Goal: Complete application form

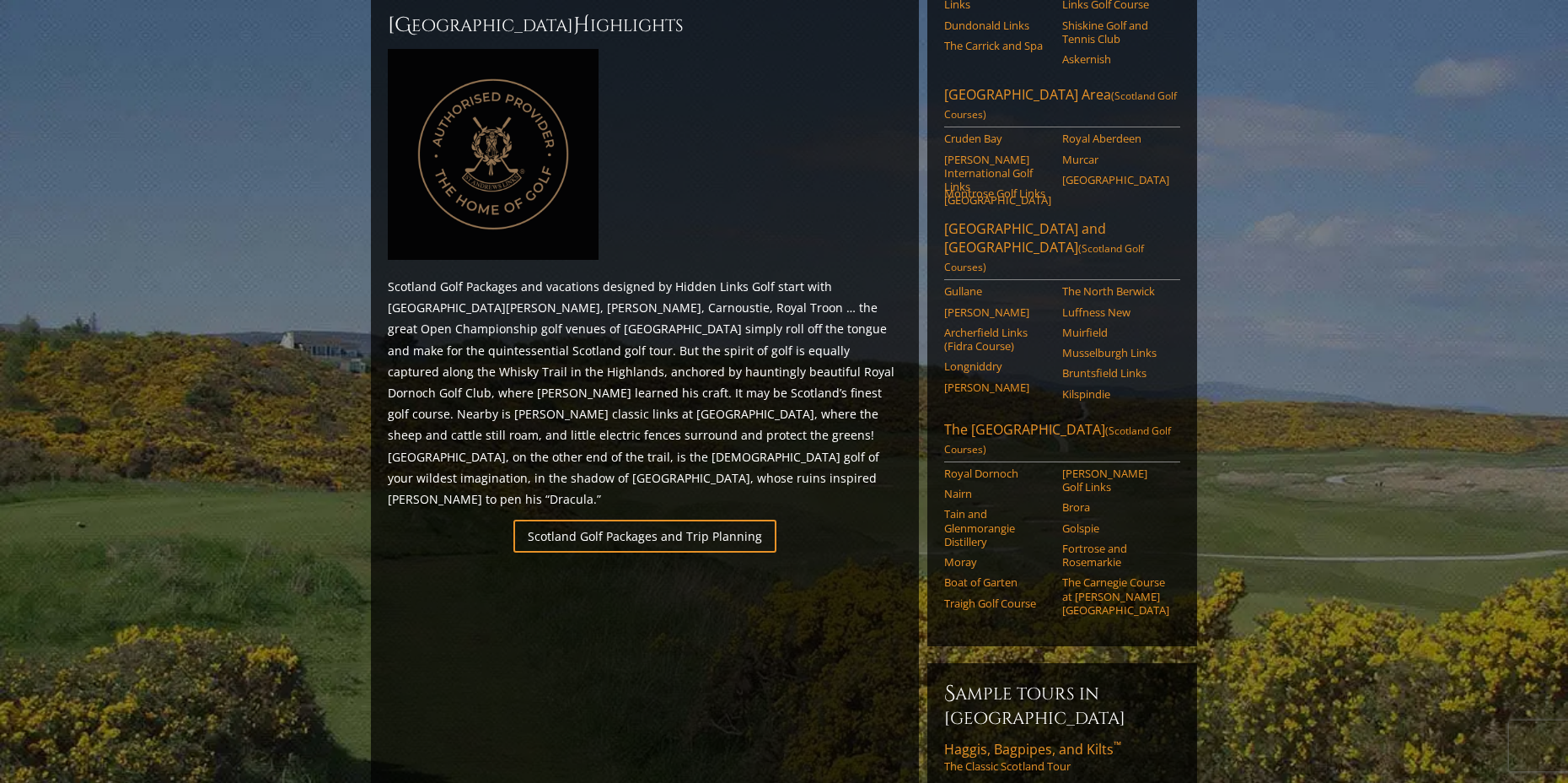
scroll to position [759, 0]
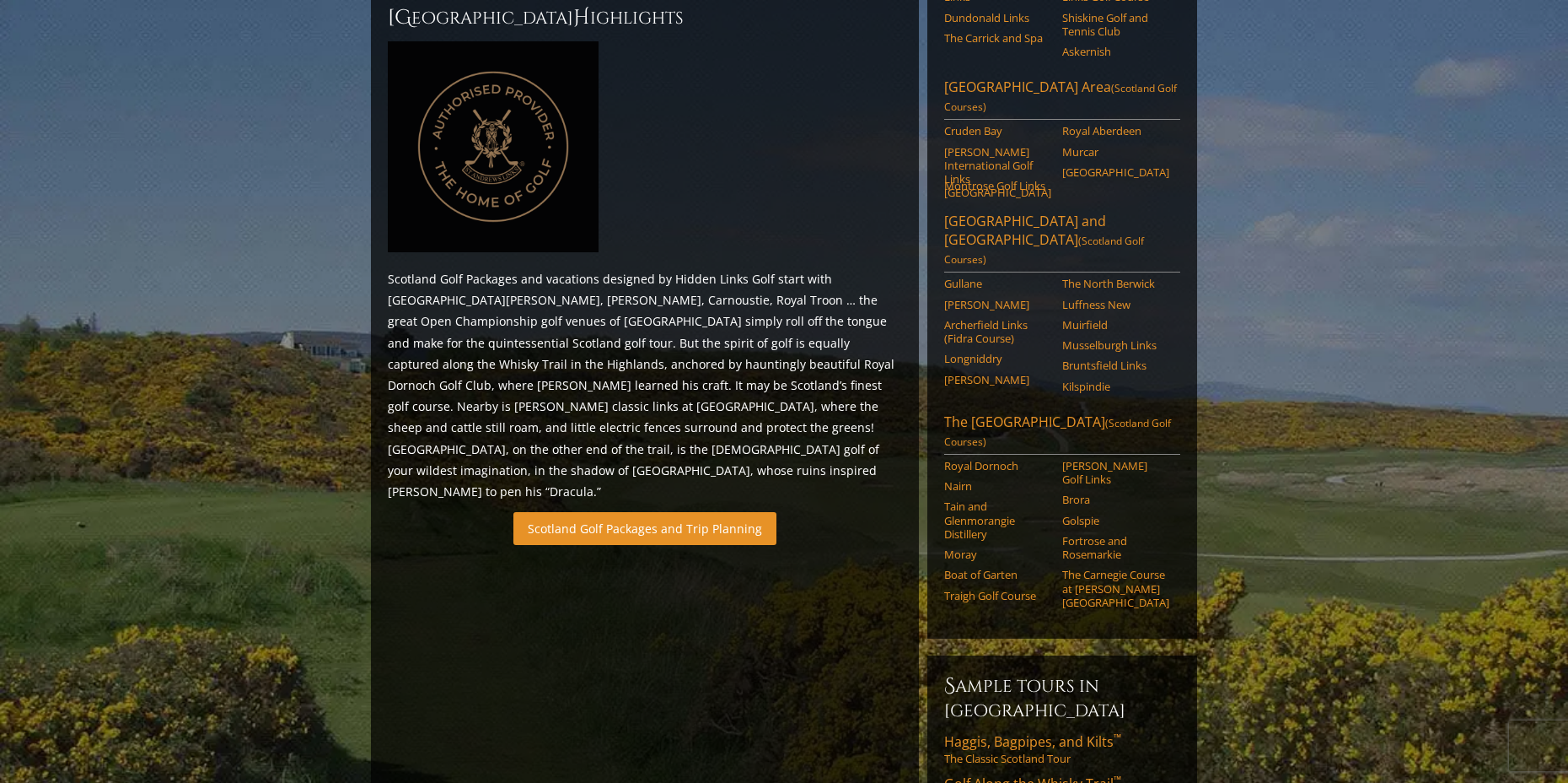
click at [696, 512] on link "Scotland Golf Packages and Trip Planning" at bounding box center [645, 528] width 263 height 32
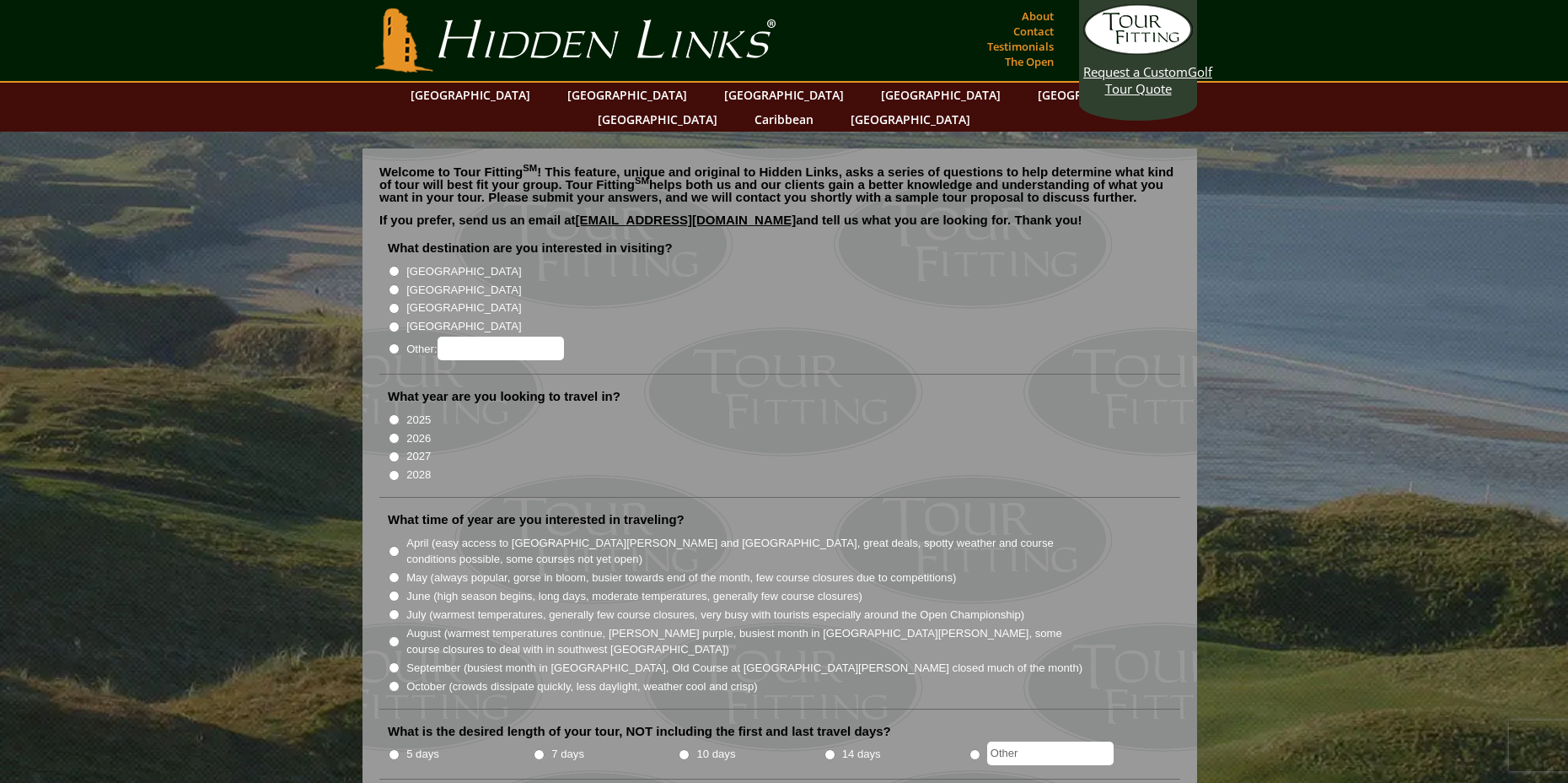
click at [408, 282] on label "[GEOGRAPHIC_DATA]" at bounding box center [464, 290] width 115 height 17
click at [400, 285] on input "[GEOGRAPHIC_DATA]" at bounding box center [393, 289] width 10 height 11
radio input "true"
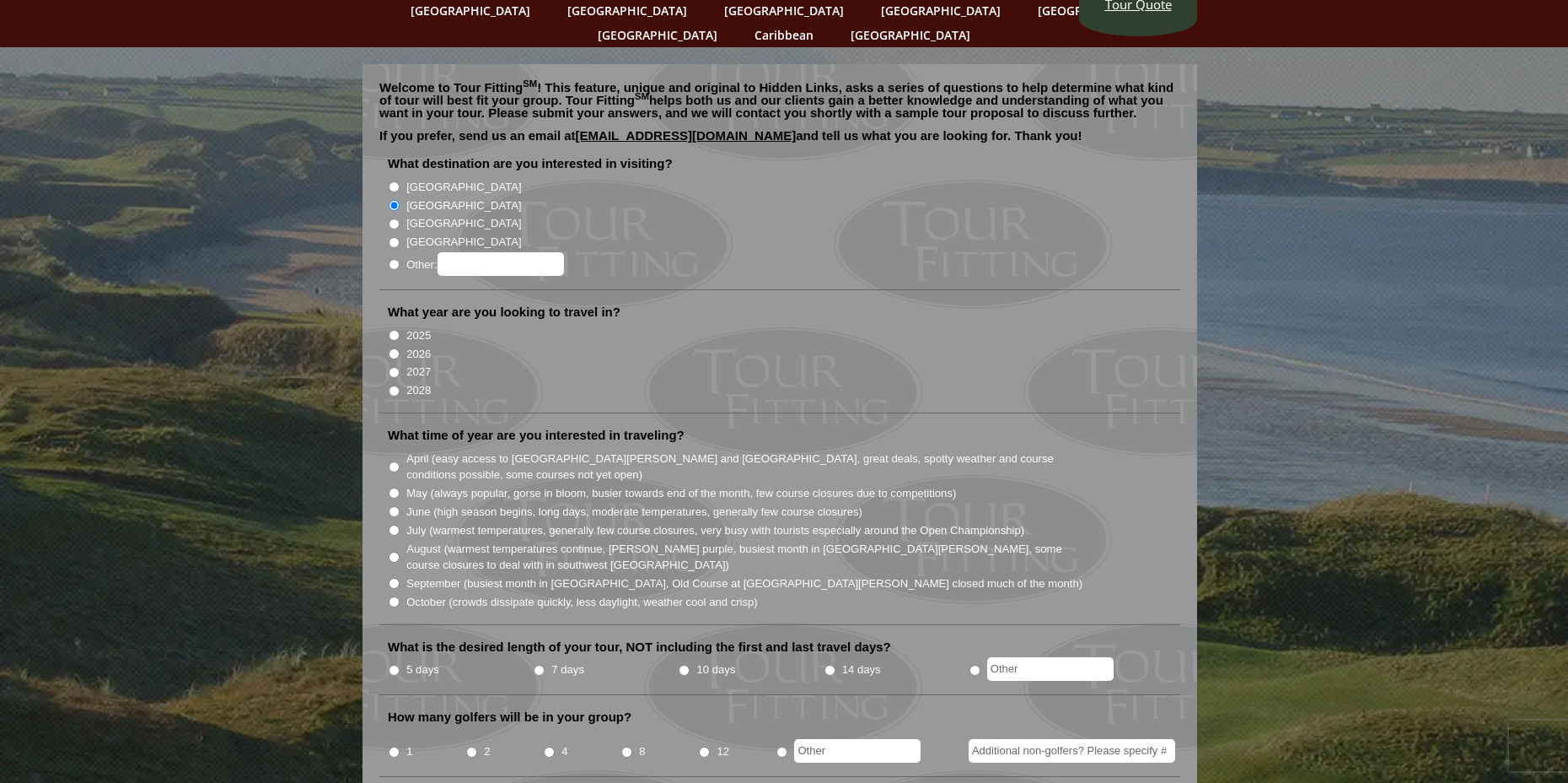
click at [393, 386] on input "2028" at bounding box center [393, 391] width 10 height 11
radio input "true"
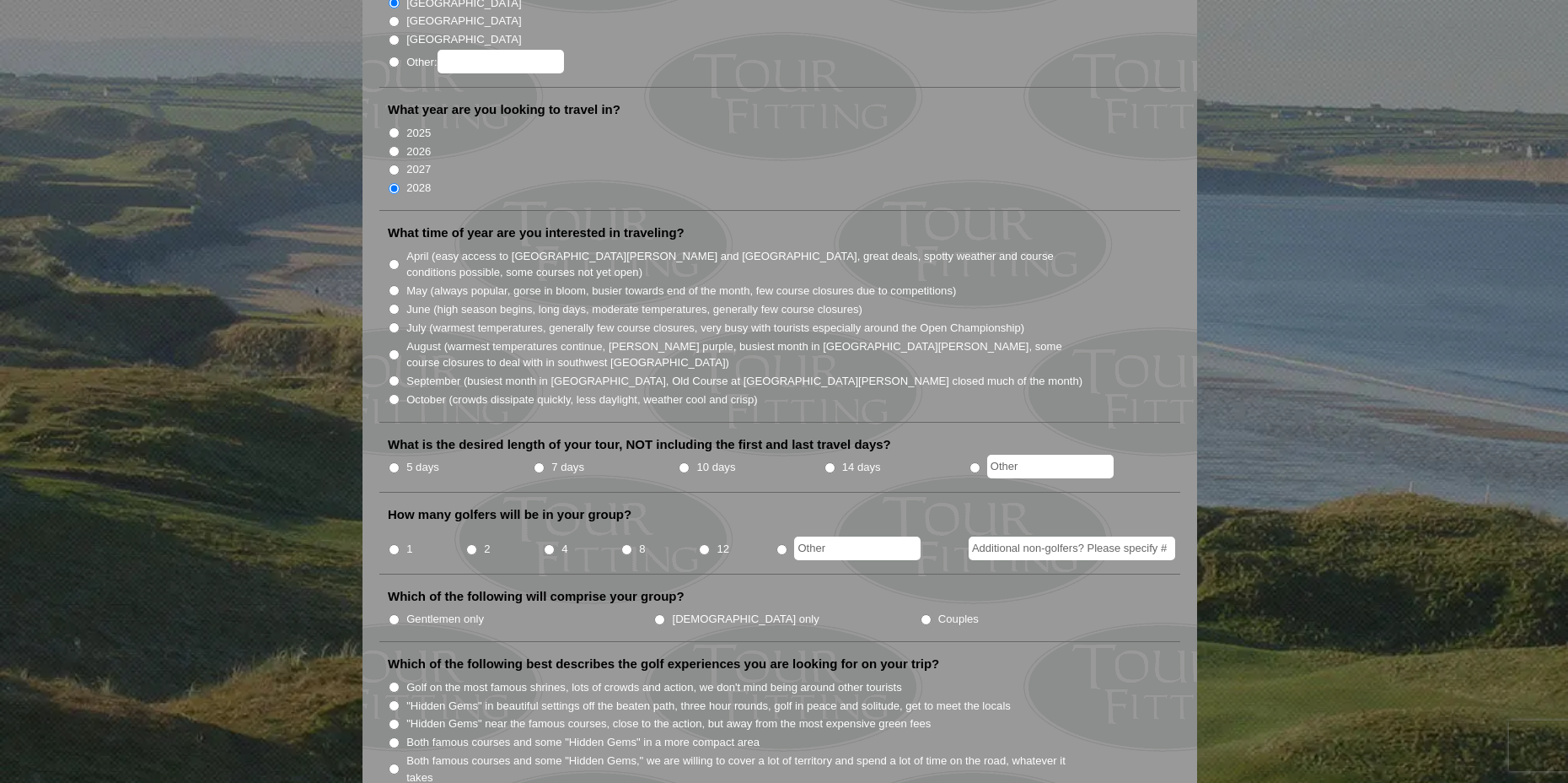
scroll to position [337, 0]
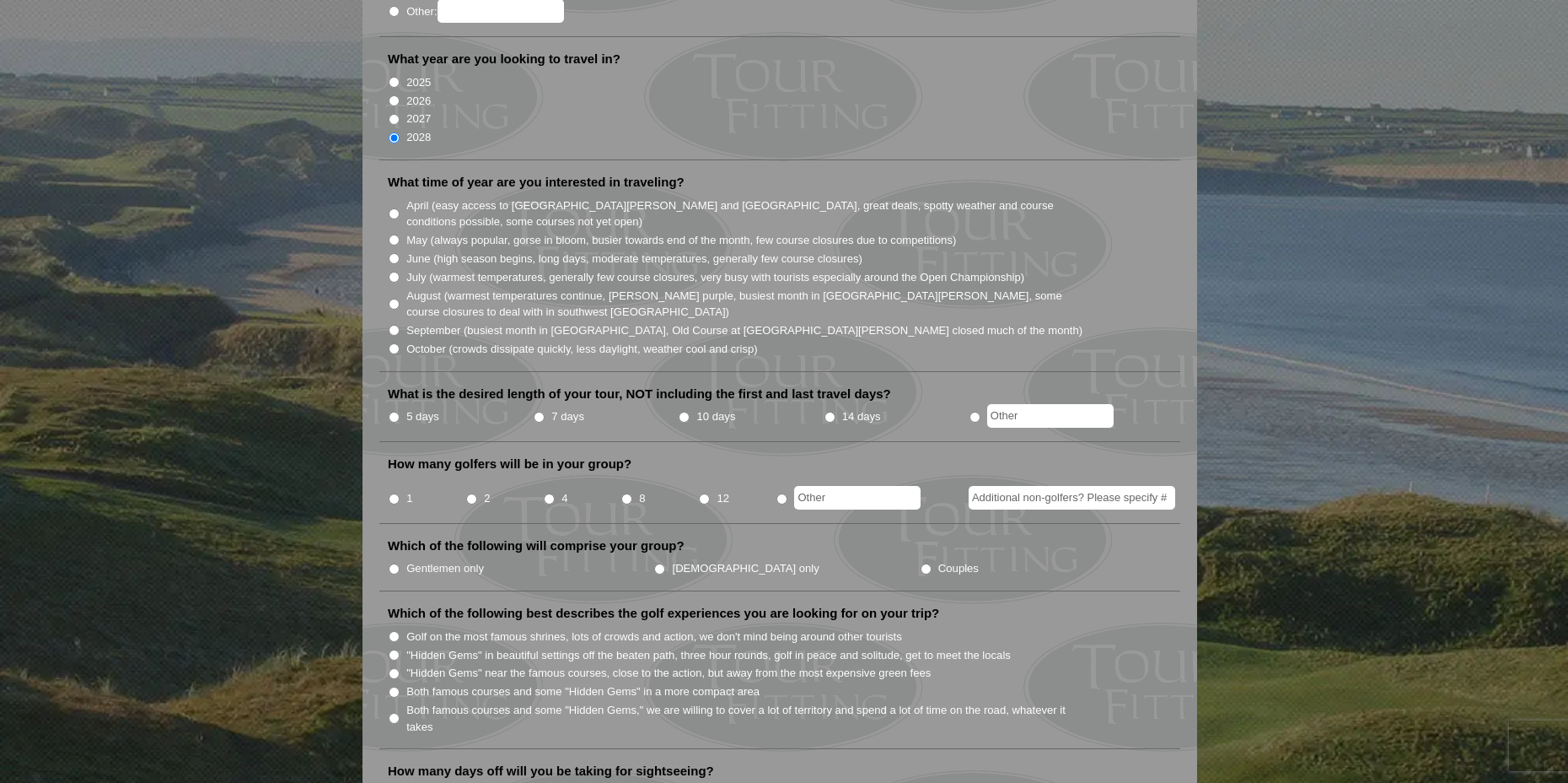
click at [469, 250] on label "June (high season begins, long days, moderate temperatures, generally few cours…" at bounding box center [635, 259] width 456 height 17
click at [400, 253] on input "June (high season begins, long days, moderate temperatures, generally few cours…" at bounding box center [393, 258] width 10 height 11
radio input "true"
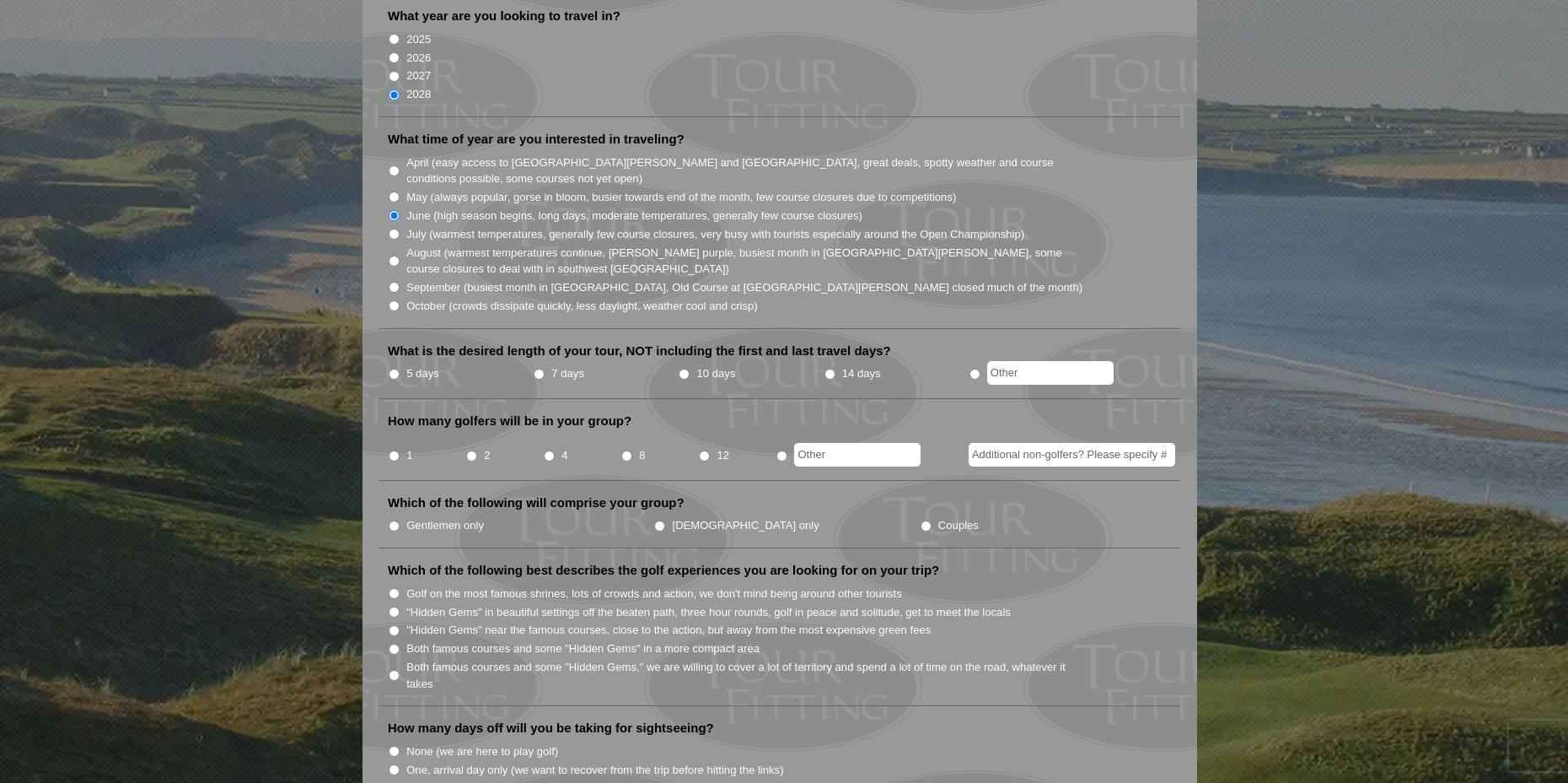
scroll to position [422, 0]
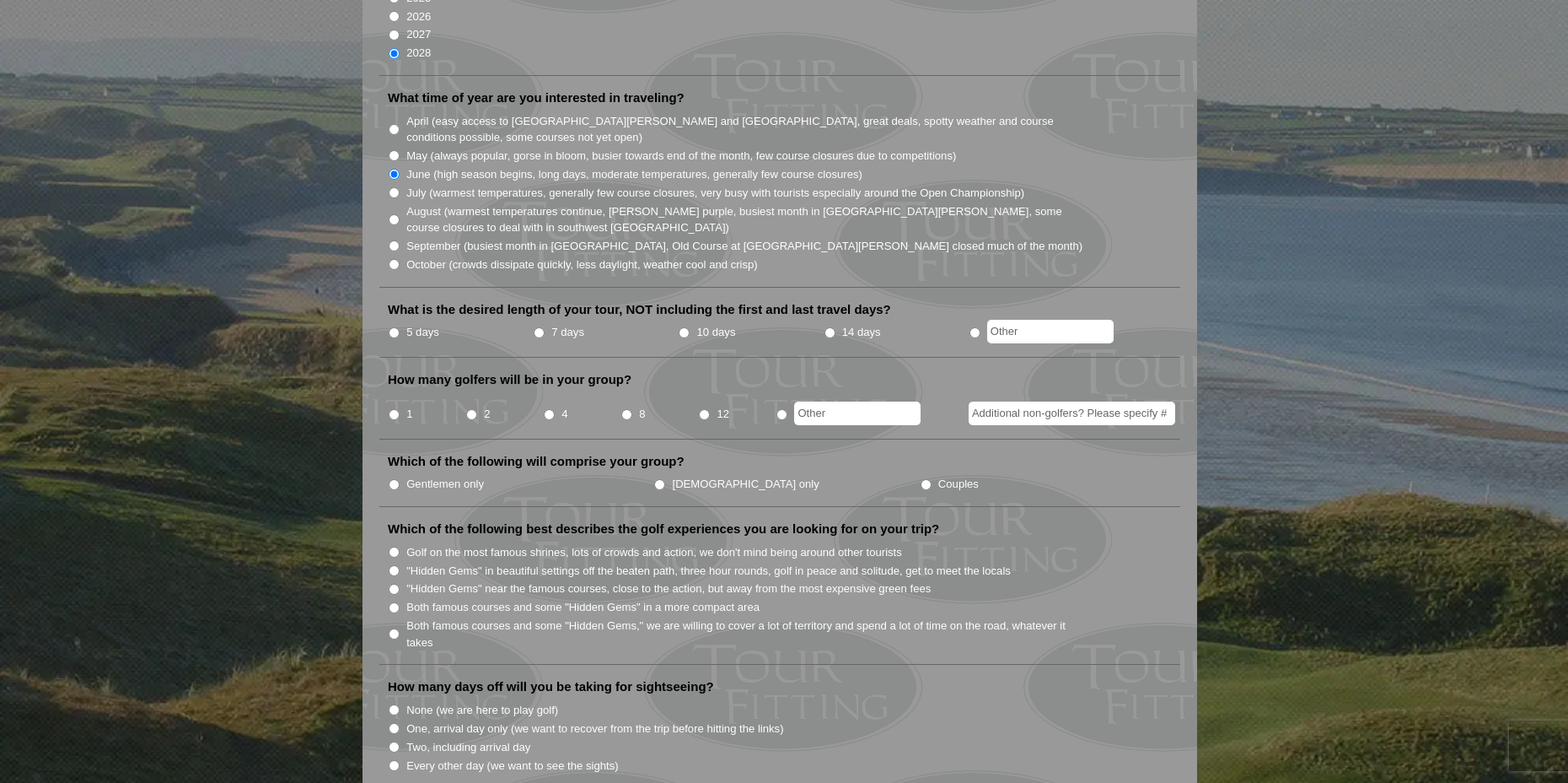
click at [561, 324] on label "7 days" at bounding box center [568, 332] width 32 height 17
click at [545, 328] on input "7 days" at bounding box center [538, 332] width 10 height 11
radio input "true"
click at [477, 392] on li "2" at bounding box center [504, 409] width 77 height 32
click at [475, 409] on input "2" at bounding box center [471, 413] width 10 height 11
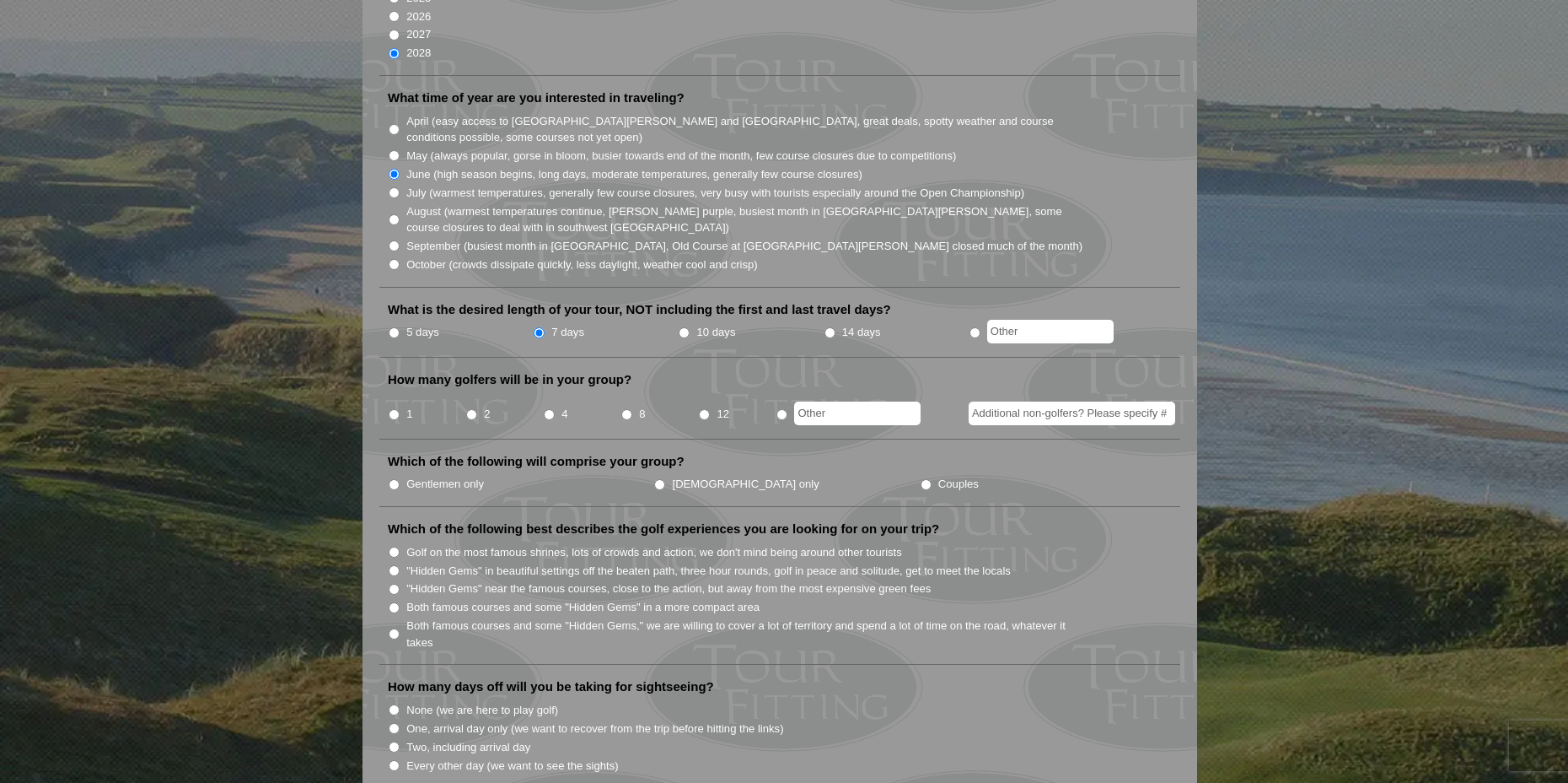
radio input "true"
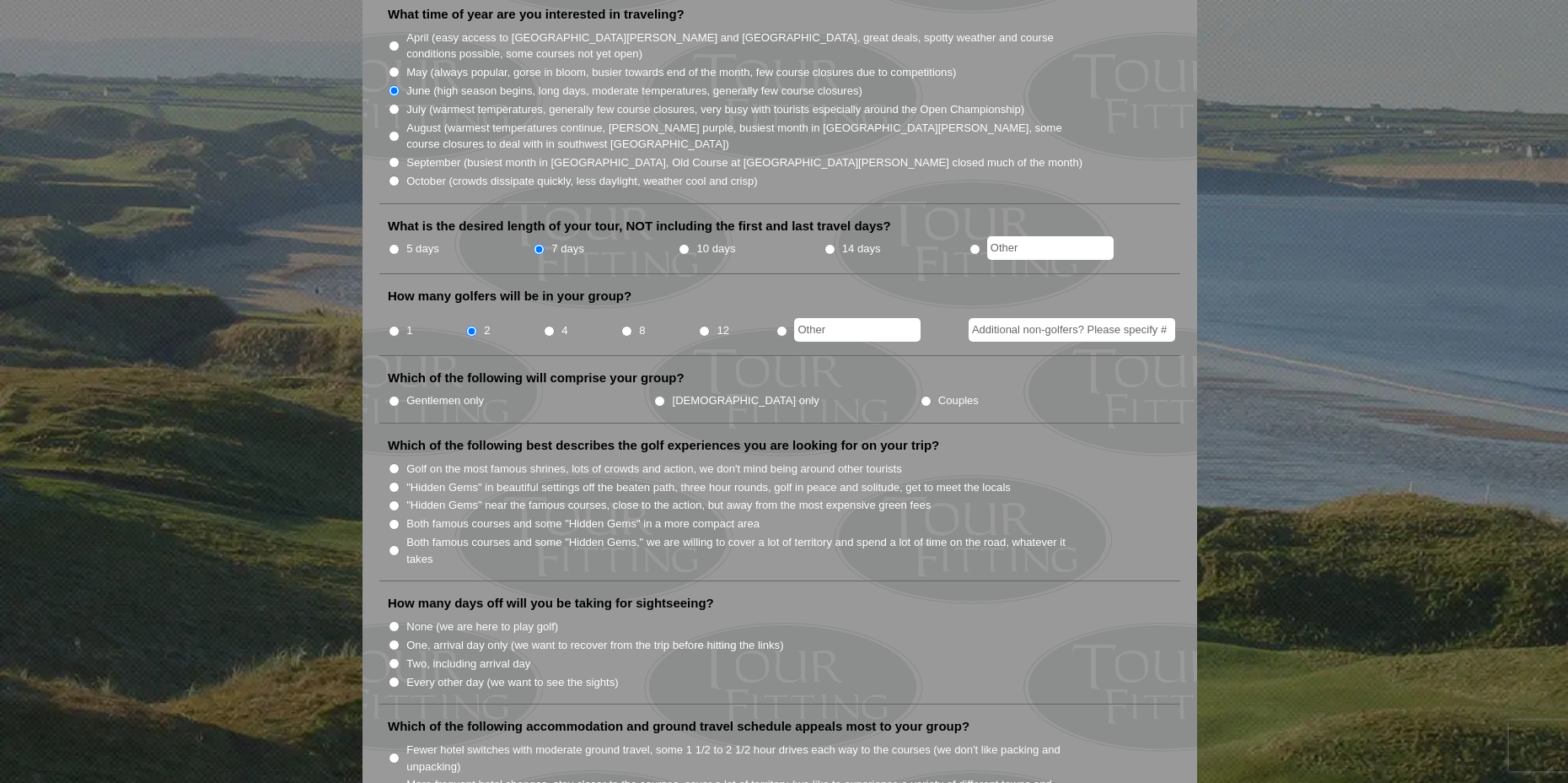
scroll to position [506, 0]
click at [472, 392] on label "Gentlemen only" at bounding box center [445, 400] width 77 height 17
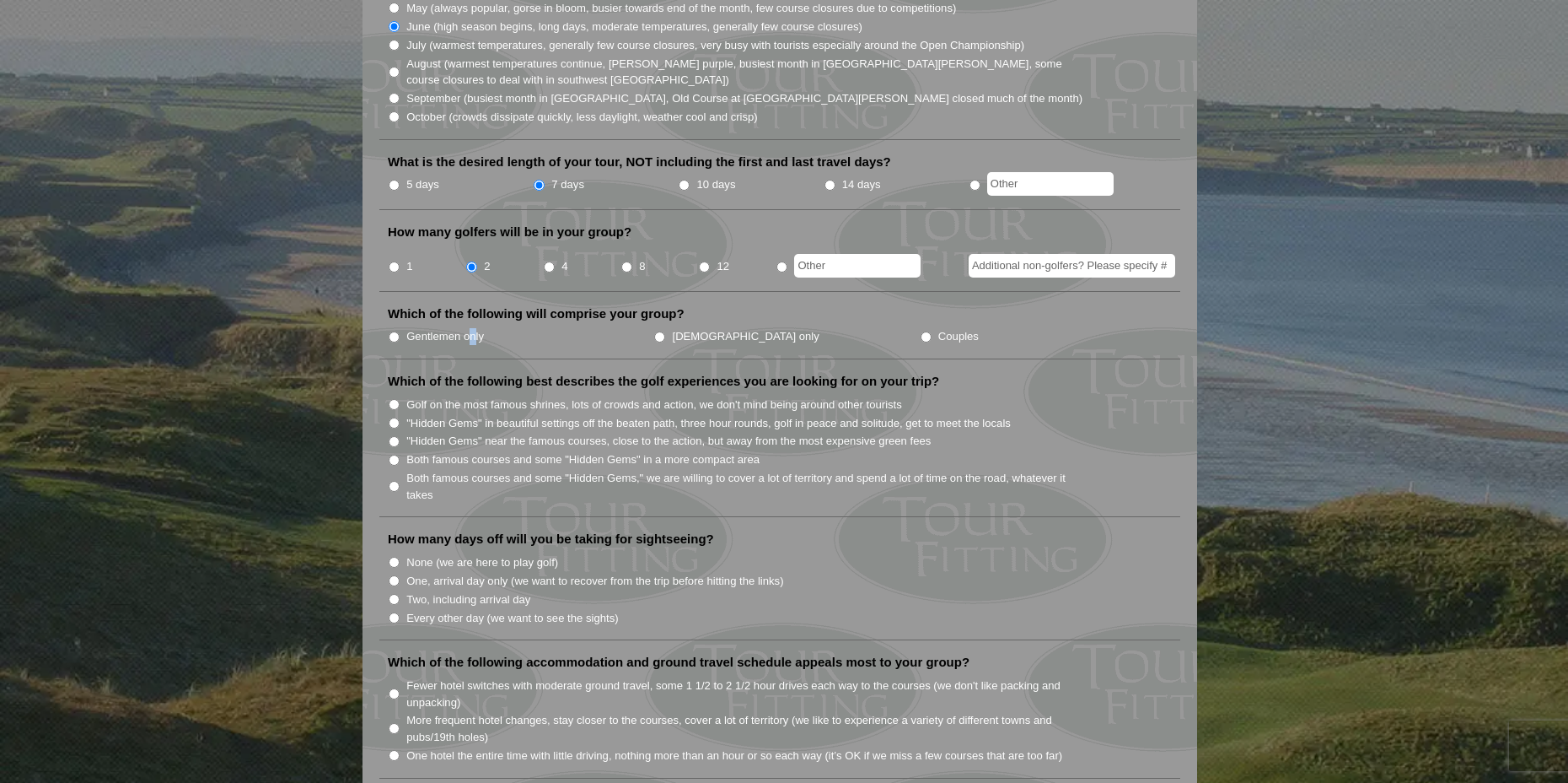
scroll to position [590, 0]
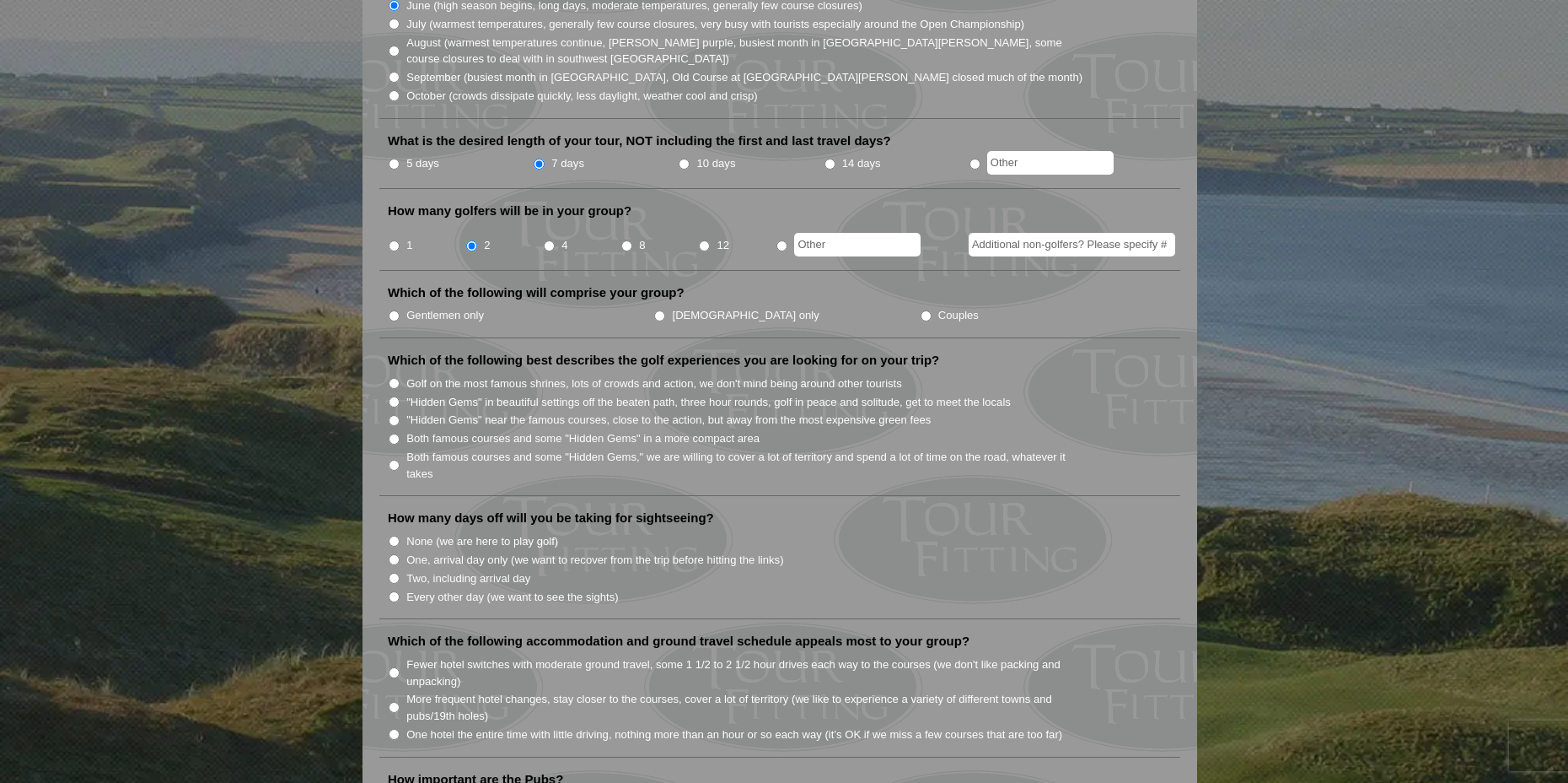
drag, startPoint x: 384, startPoint y: 285, endPoint x: 389, endPoint y: 292, distance: 8.6
click at [385, 288] on li "Which of the following will comprise your group? Gentlemen only Ladies only Cou…" at bounding box center [780, 311] width 801 height 54
click at [389, 310] on input "Gentlemen only" at bounding box center [393, 315] width 10 height 11
radio input "true"
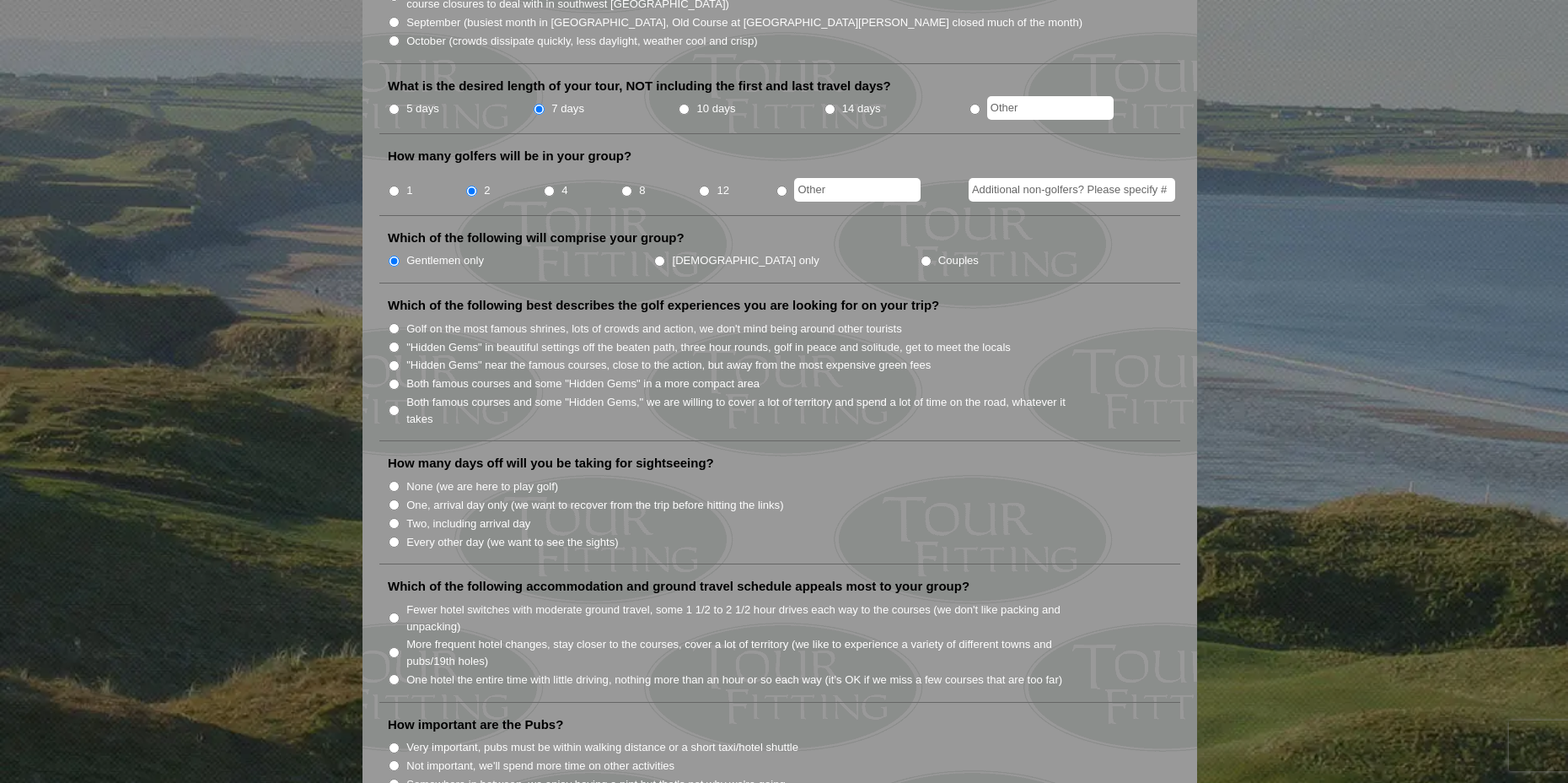
scroll to position [675, 0]
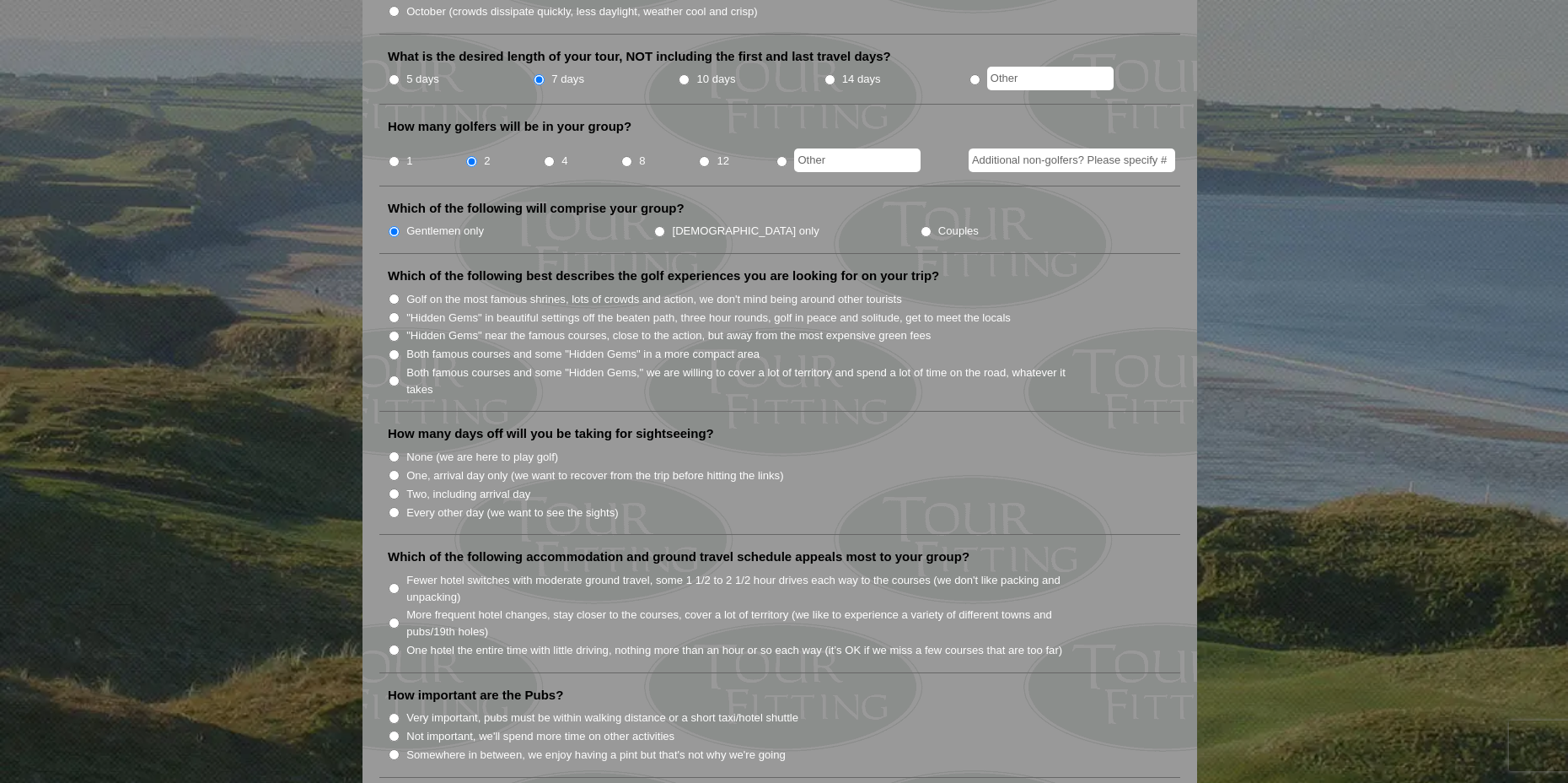
click at [471, 309] on label ""Hidden Gems" in beautiful settings off the beaten path, three hour rounds, gol…" at bounding box center [708, 318] width 604 height 17
click at [400, 312] on input ""Hidden Gems" in beautiful settings off the beaten path, three hour rounds, gol…" at bounding box center [393, 317] width 10 height 11
radio input "true"
click at [476, 291] on label "Golf on the most famous shrines, lots of crowds and action, we don't mind being…" at bounding box center [654, 300] width 495 height 17
click at [400, 293] on input "Golf on the most famous shrines, lots of crowds and action, we don't mind being…" at bounding box center [393, 298] width 10 height 11
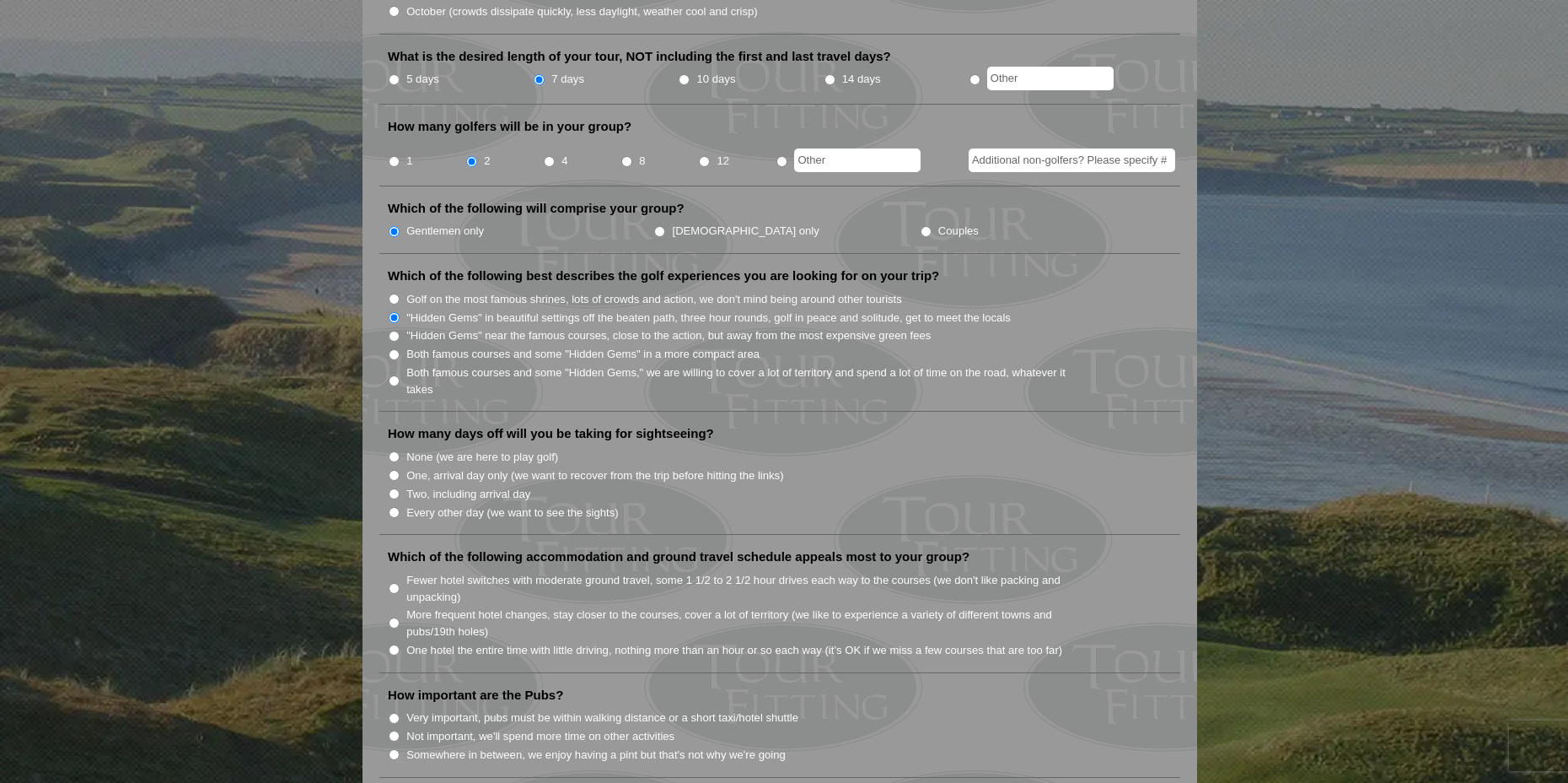
radio input "true"
click at [472, 309] on label ""Hidden Gems" in beautiful settings off the beaten path, three hour rounds, gol…" at bounding box center [708, 318] width 604 height 17
click at [400, 312] on input ""Hidden Gems" in beautiful settings off the beaten path, three hour rounds, gol…" at bounding box center [393, 317] width 10 height 11
radio input "true"
click at [472, 346] on label "Both famous courses and some "Hidden Gems" in a more compact area" at bounding box center [583, 354] width 353 height 17
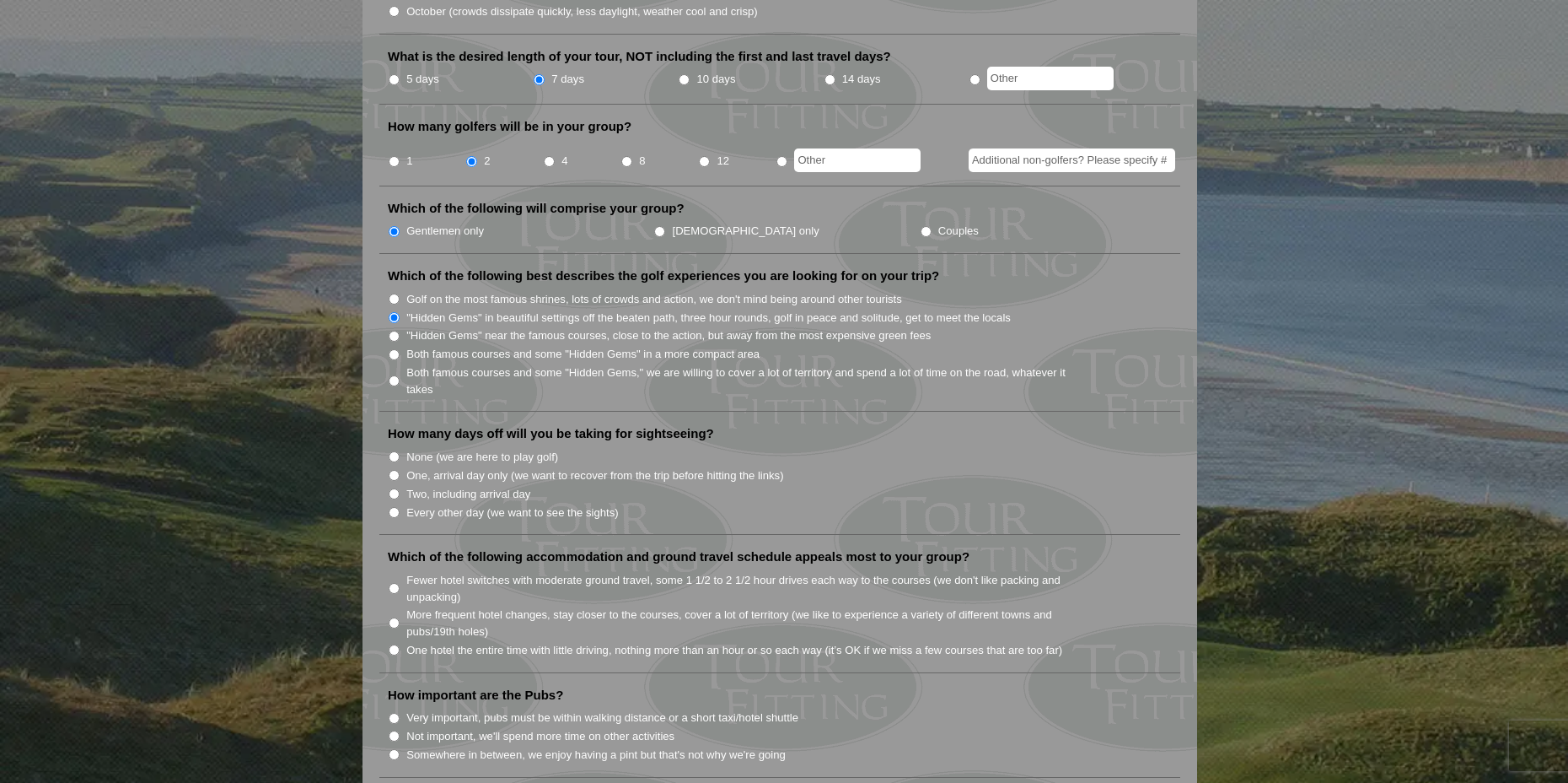
click at [400, 349] on input "Both famous courses and some "Hidden Gems" in a more compact area" at bounding box center [393, 354] width 10 height 11
radio input "true"
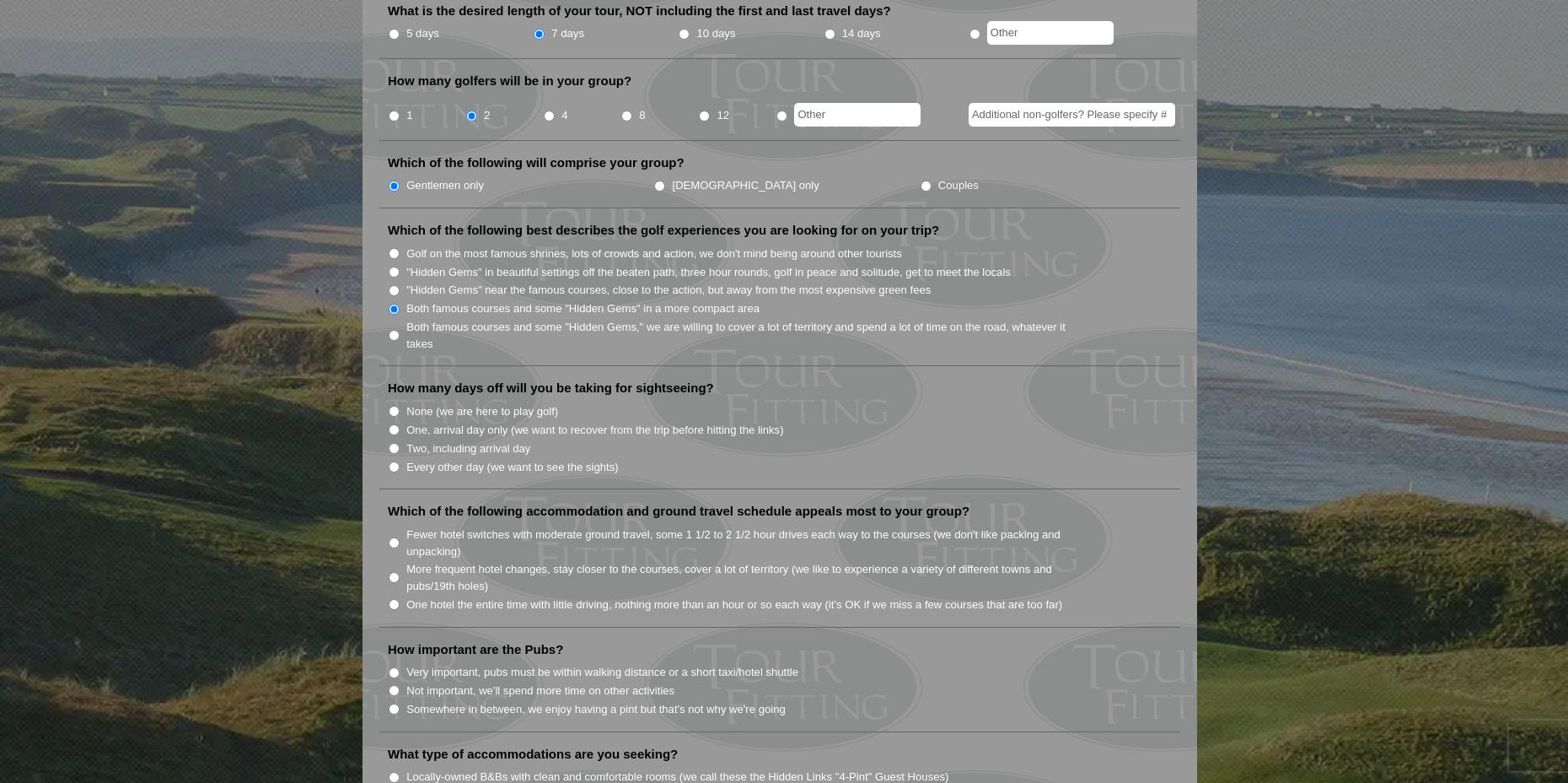
scroll to position [759, 0]
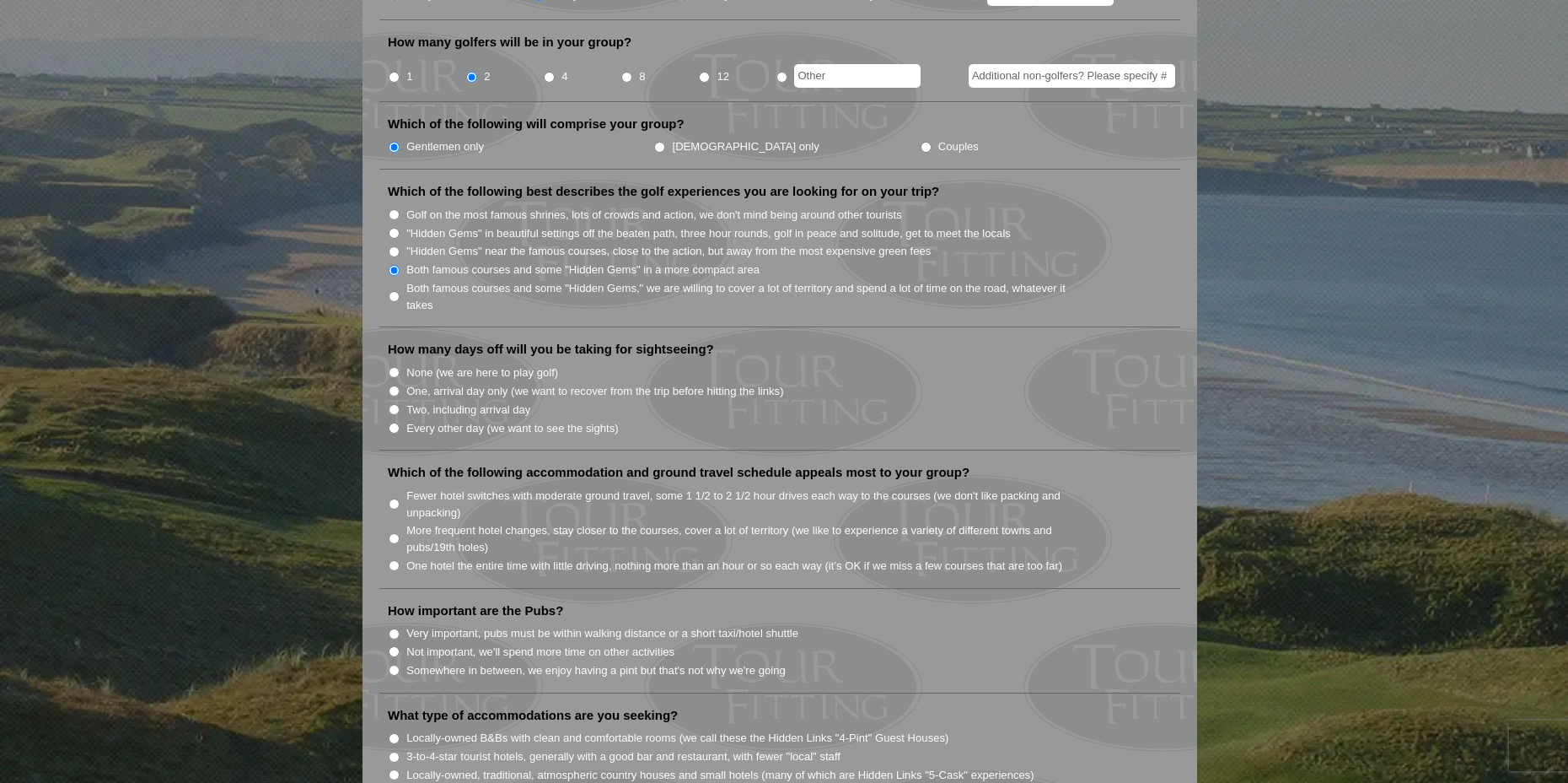
click at [442, 402] on label "Two, including arrival day" at bounding box center [469, 411] width 124 height 17
click at [400, 404] on input "Two, including arrival day" at bounding box center [393, 409] width 10 height 11
radio input "true"
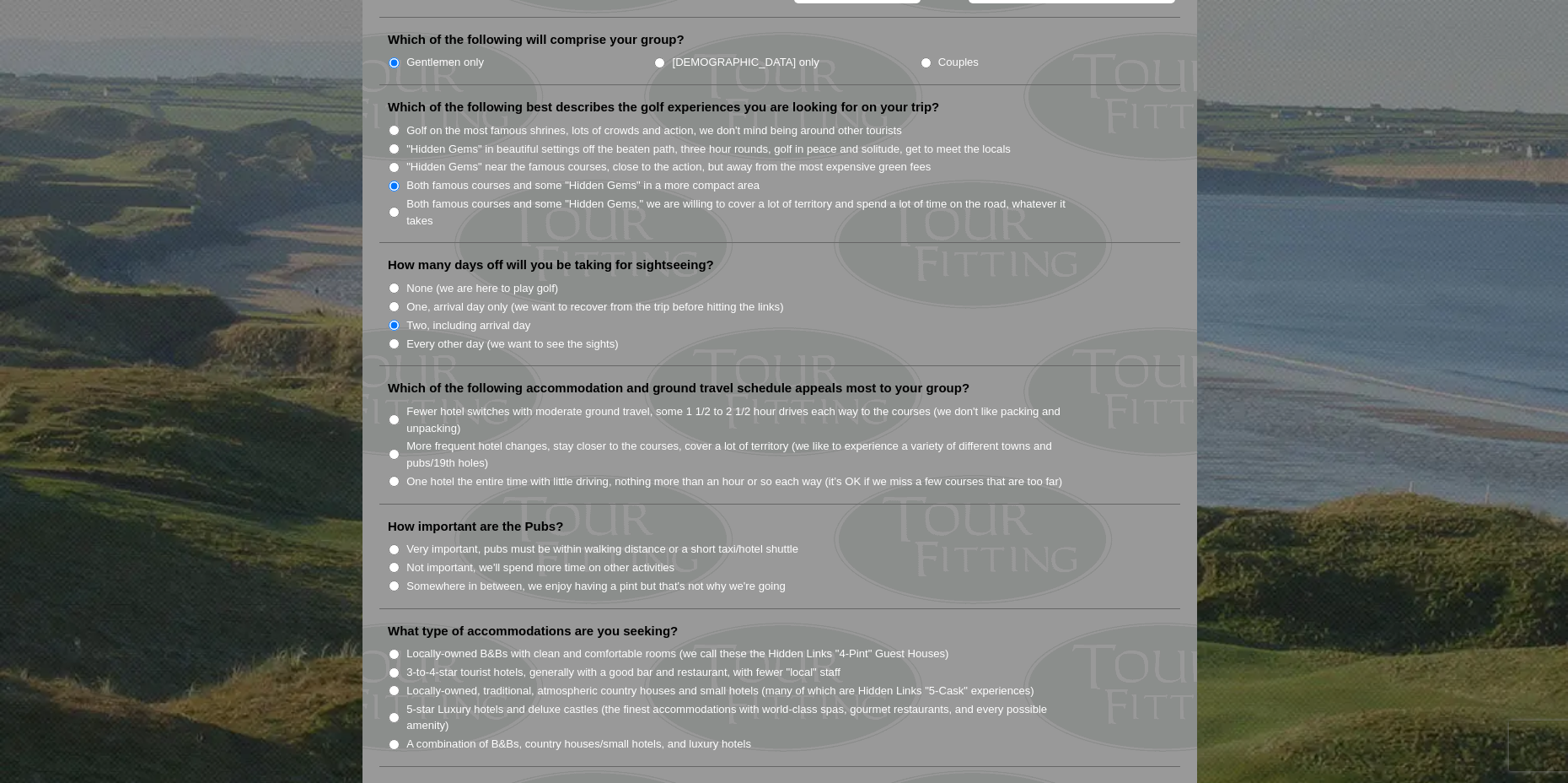
scroll to position [928, 0]
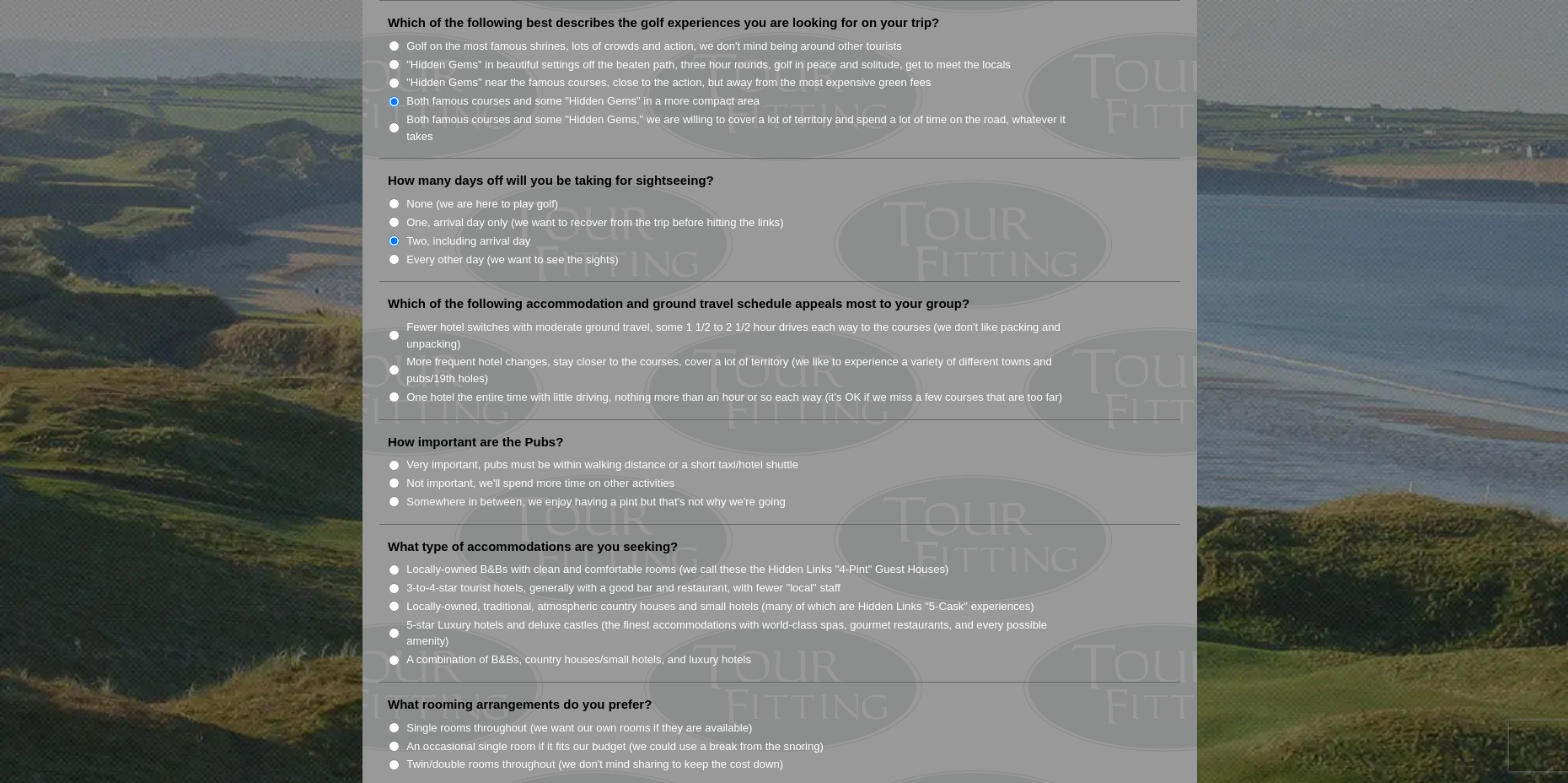
click at [445, 353] on label "More frequent hotel changes, stay closer to the courses, cover a lot of territo…" at bounding box center [745, 370] width 678 height 32
click at [400, 365] on input "More frequent hotel changes, stay closer to the courses, cover a lot of territo…" at bounding box center [393, 370] width 10 height 11
radio input "true"
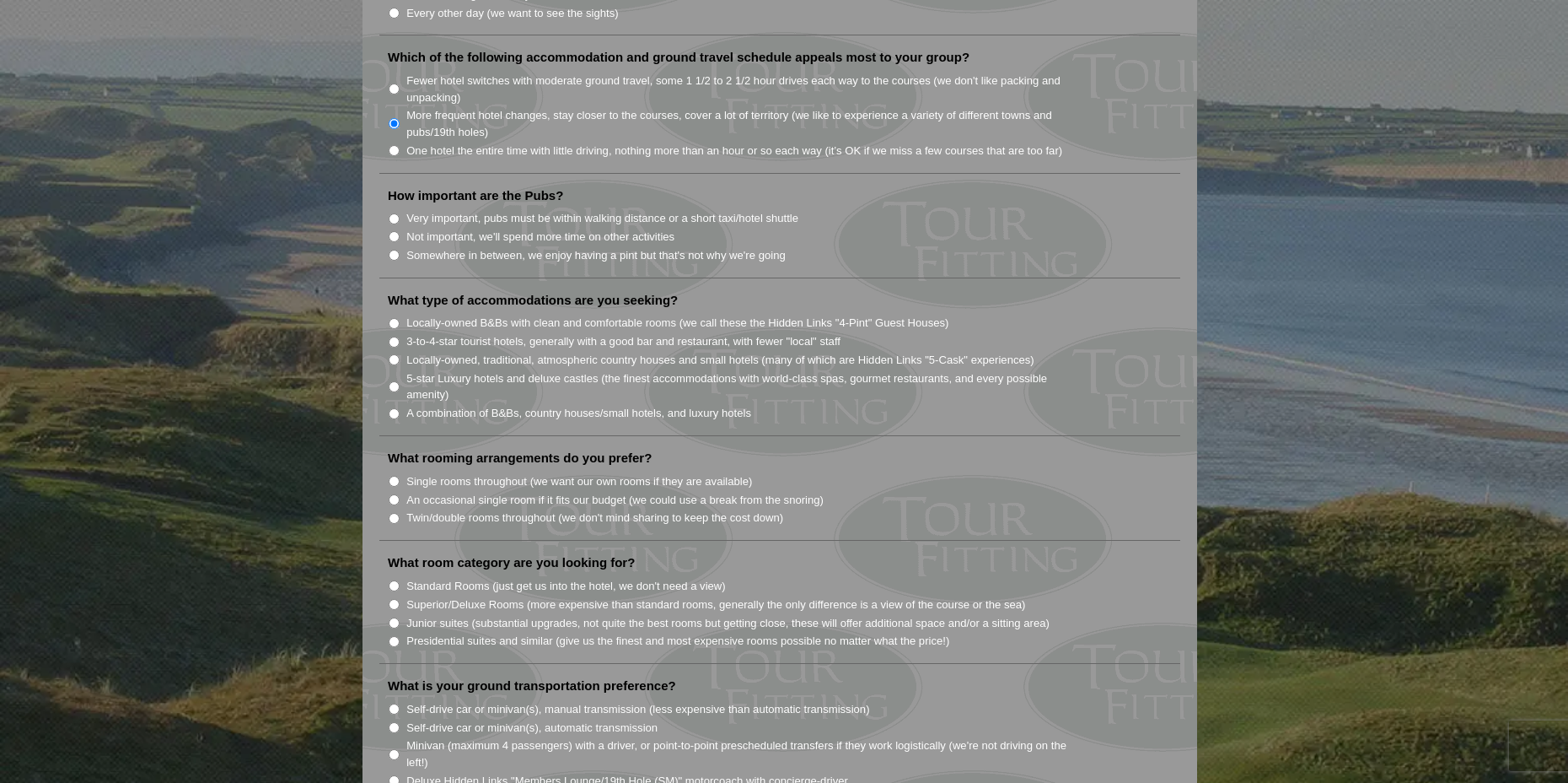
scroll to position [1181, 0]
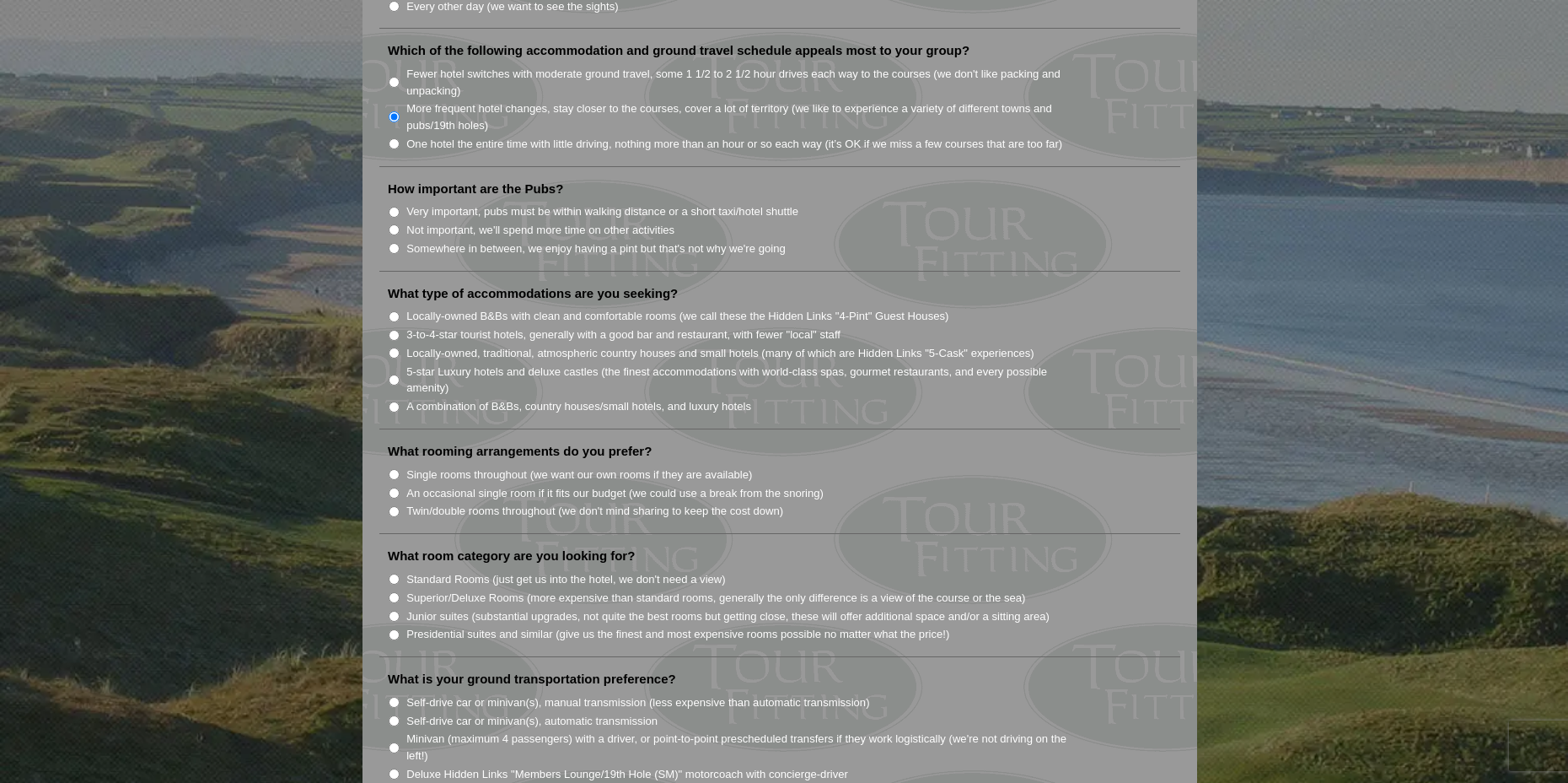
click at [455, 203] on label "Very important, pubs must be within walking distance or a short taxi/hotel shut…" at bounding box center [602, 212] width 392 height 17
click at [400, 206] on input "Very important, pubs must be within walking distance or a short taxi/hotel shut…" at bounding box center [393, 211] width 10 height 11
radio input "true"
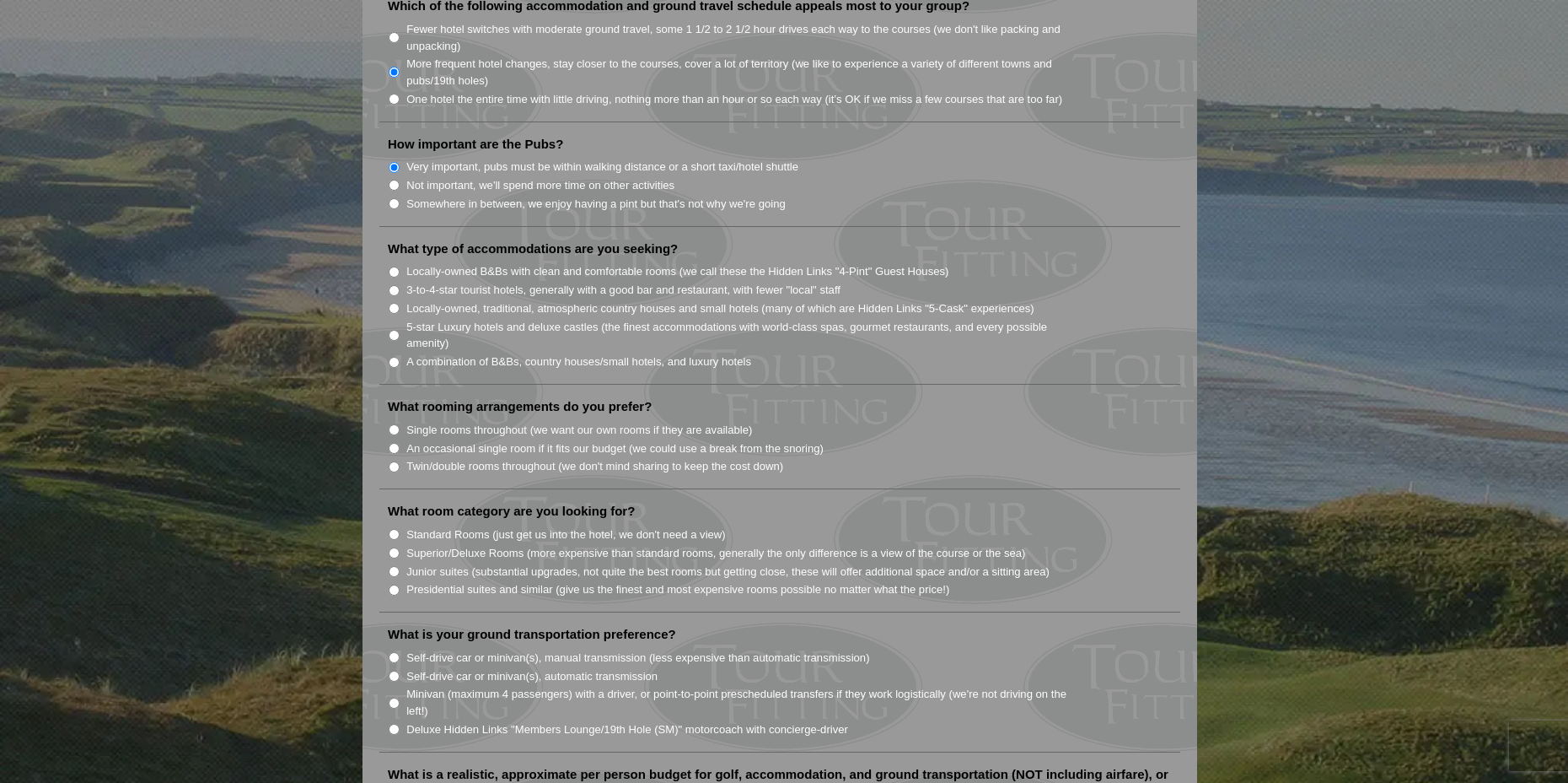
scroll to position [1265, 0]
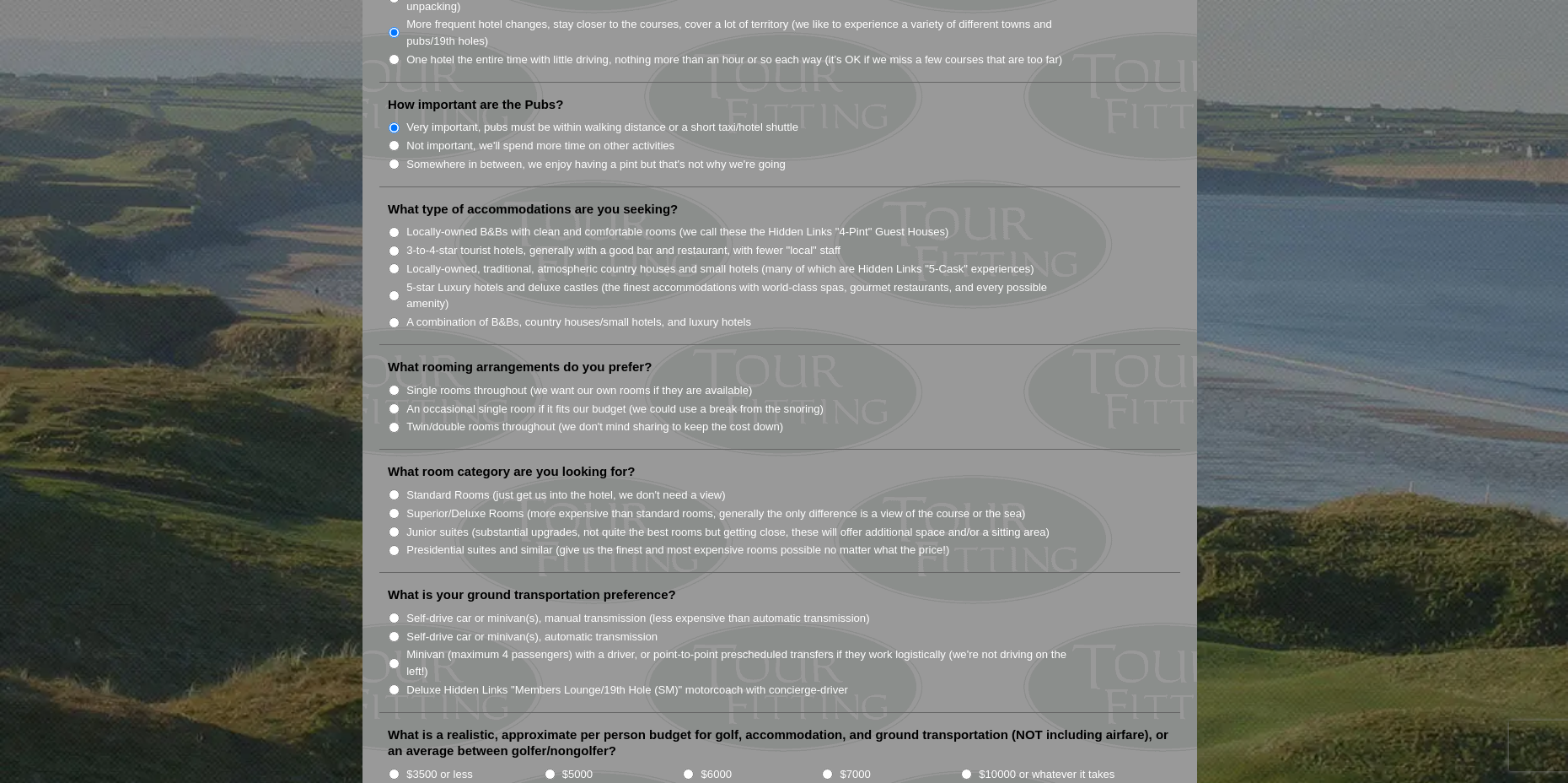
click at [443, 314] on label "A combination of B&Bs, country houses/small hotels, and luxury hotels" at bounding box center [578, 323] width 345 height 17
click at [400, 317] on input "A combination of B&Bs, country houses/small hotels, and luxury hotels" at bounding box center [393, 322] width 10 height 11
radio input "true"
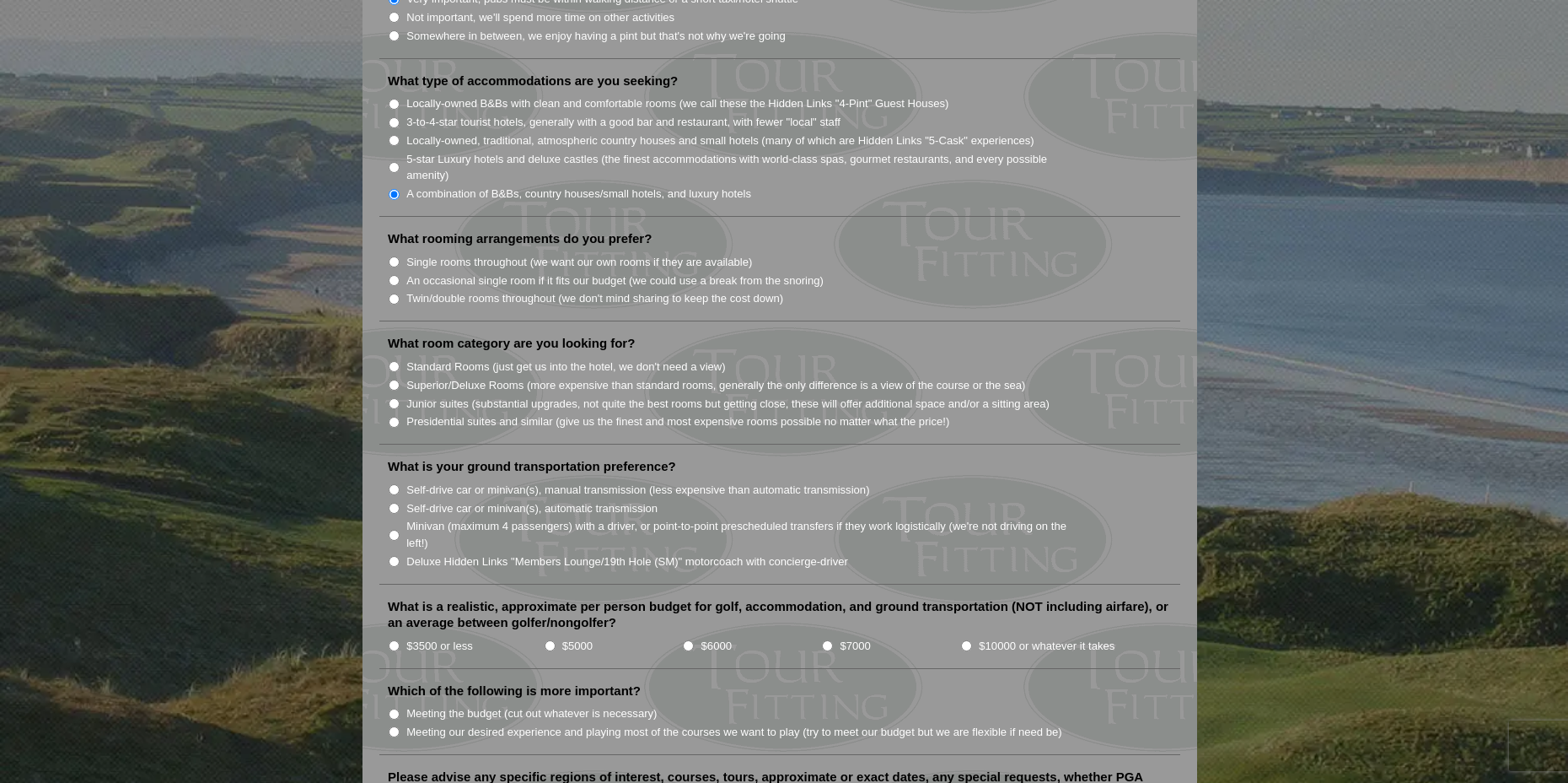
scroll to position [1434, 0]
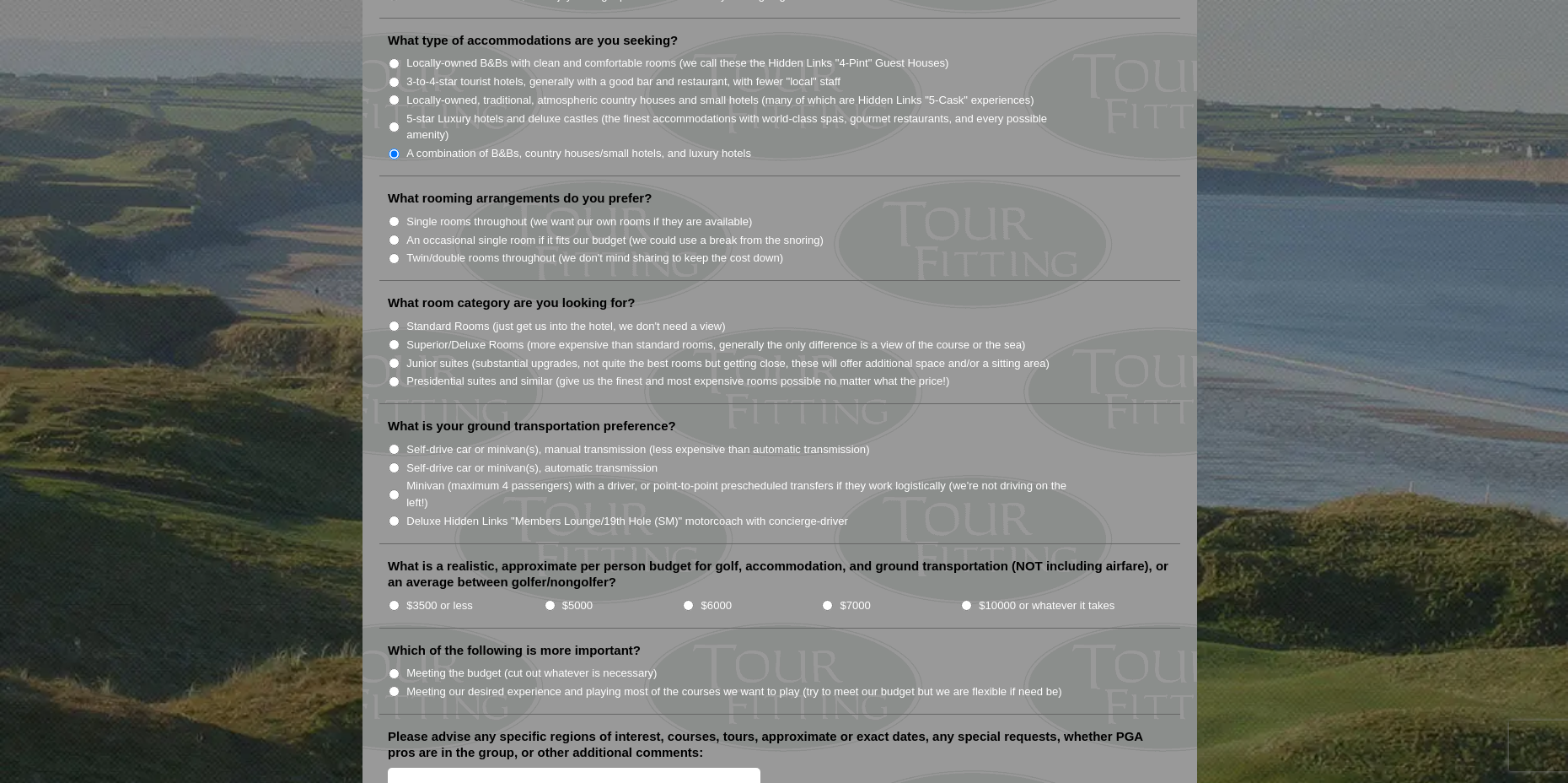
click at [433, 214] on label "Single rooms throughout (we want our own rooms if they are available)" at bounding box center [579, 222] width 345 height 17
click at [400, 216] on input "Single rooms throughout (we want our own rooms if they are available)" at bounding box center [393, 221] width 10 height 11
radio input "true"
click at [400, 248] on li "Twin/double rooms throughout (we don't mind sharing to keep the cost down)" at bounding box center [786, 257] width 798 height 18
click at [397, 235] on input "An occasional single room if it fits our budget (we could use a break from the …" at bounding box center [393, 240] width 10 height 11
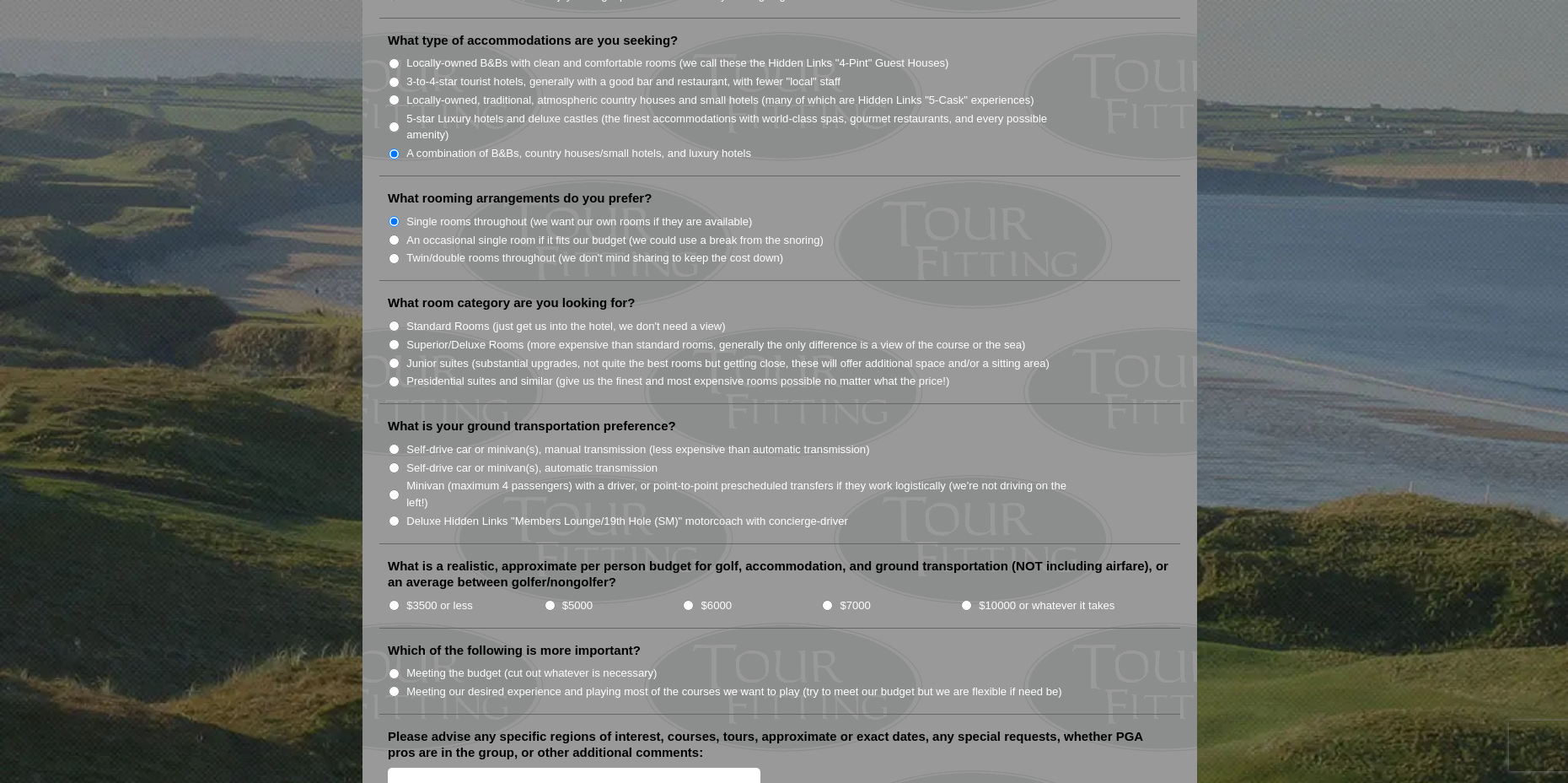
radio input "true"
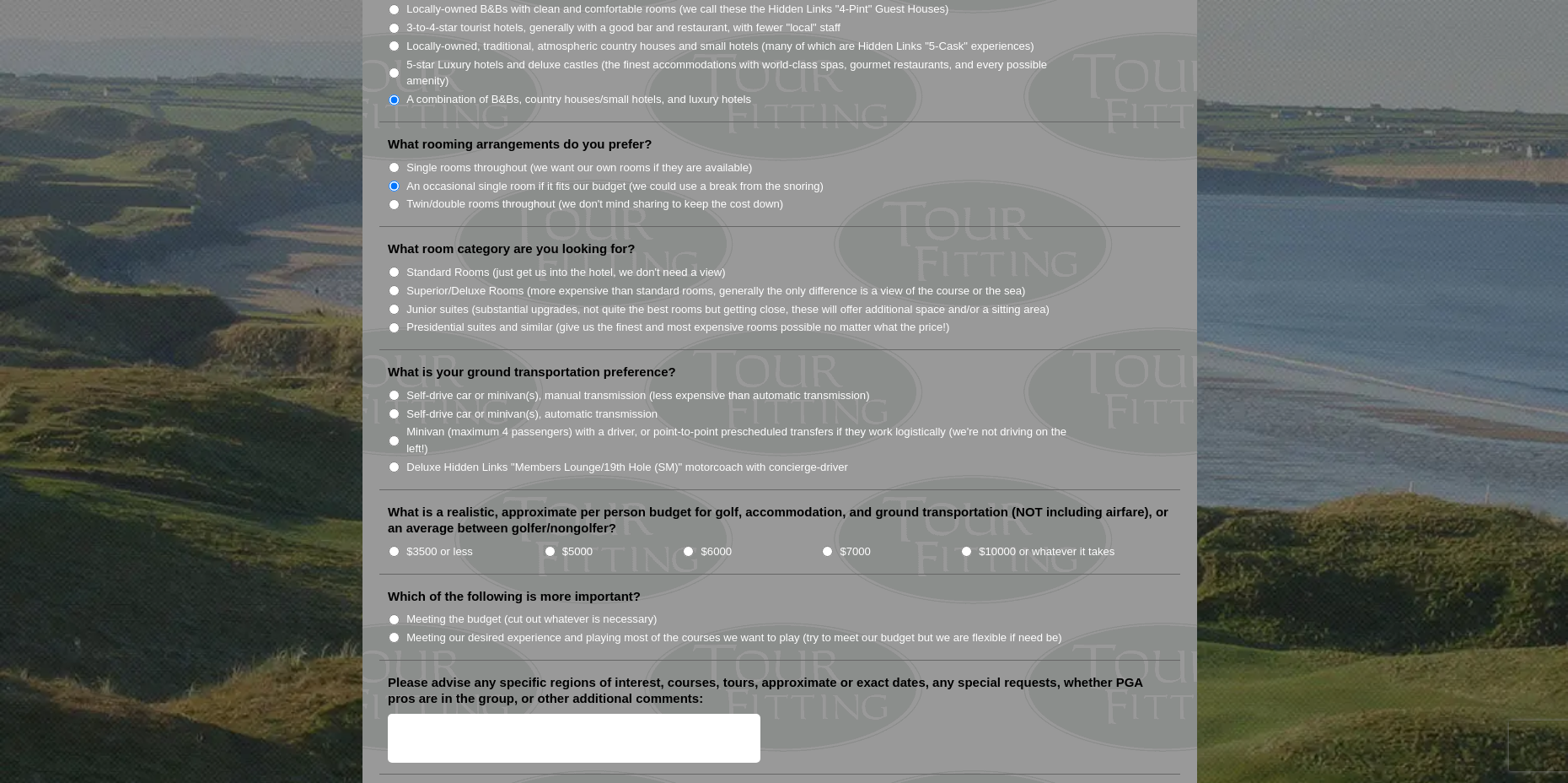
scroll to position [1518, 0]
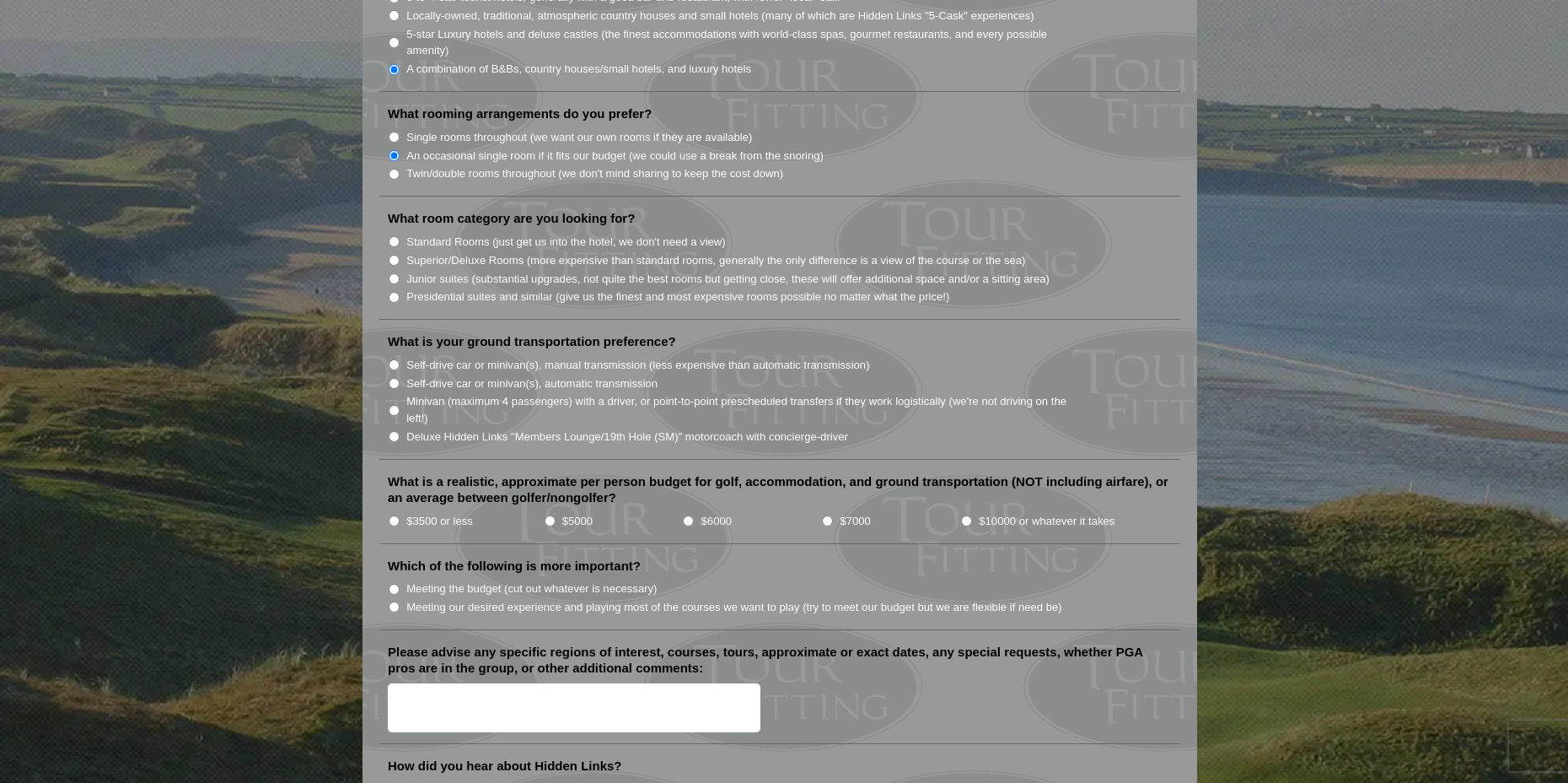
click at [413, 234] on label "Standard Rooms (just get us into the hotel, we don't need a view)" at bounding box center [566, 243] width 320 height 17
click at [400, 236] on input "Standard Rooms (just get us into the hotel, we don't need a view)" at bounding box center [393, 241] width 10 height 11
radio input "true"
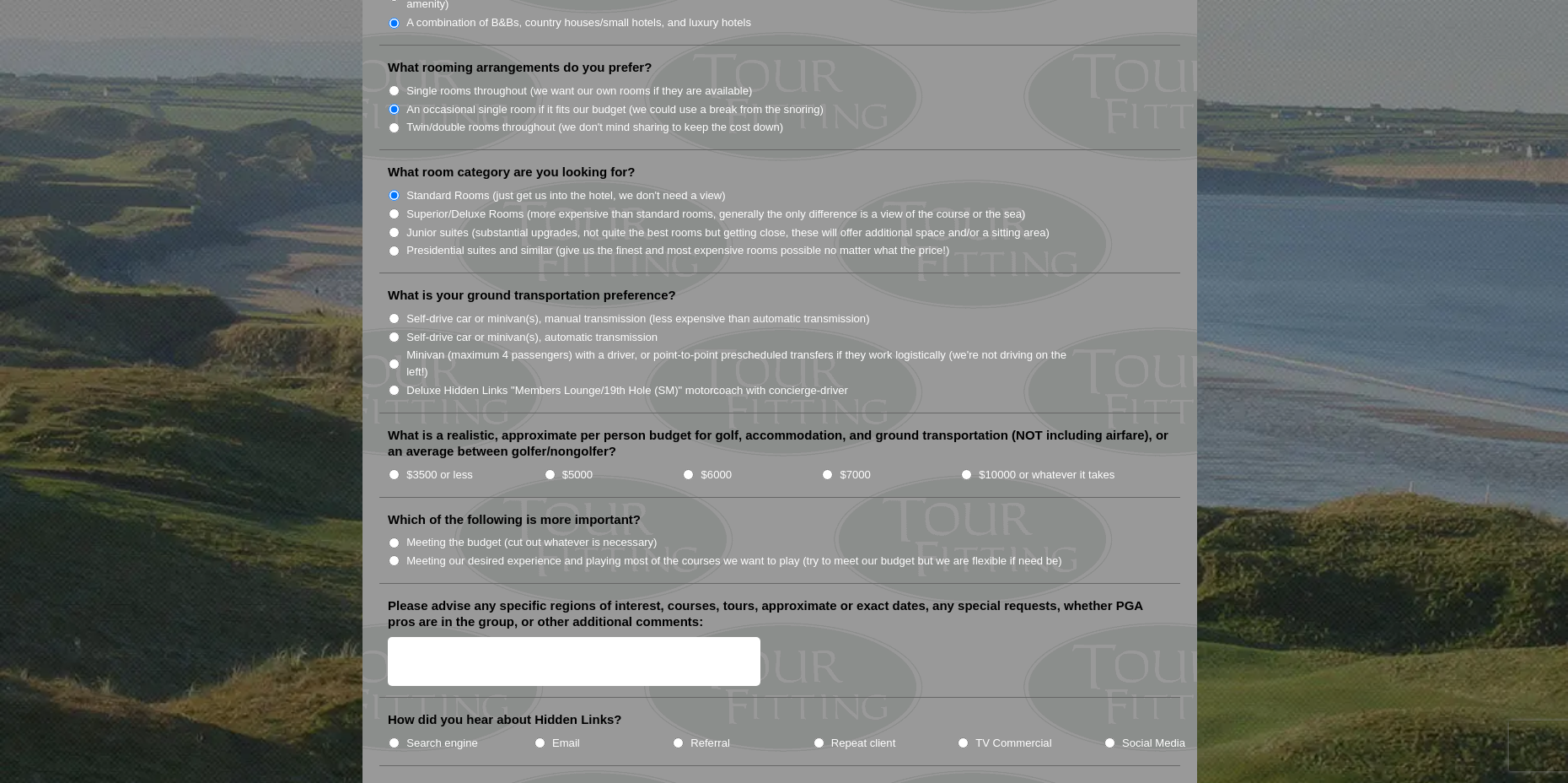
scroll to position [1603, 0]
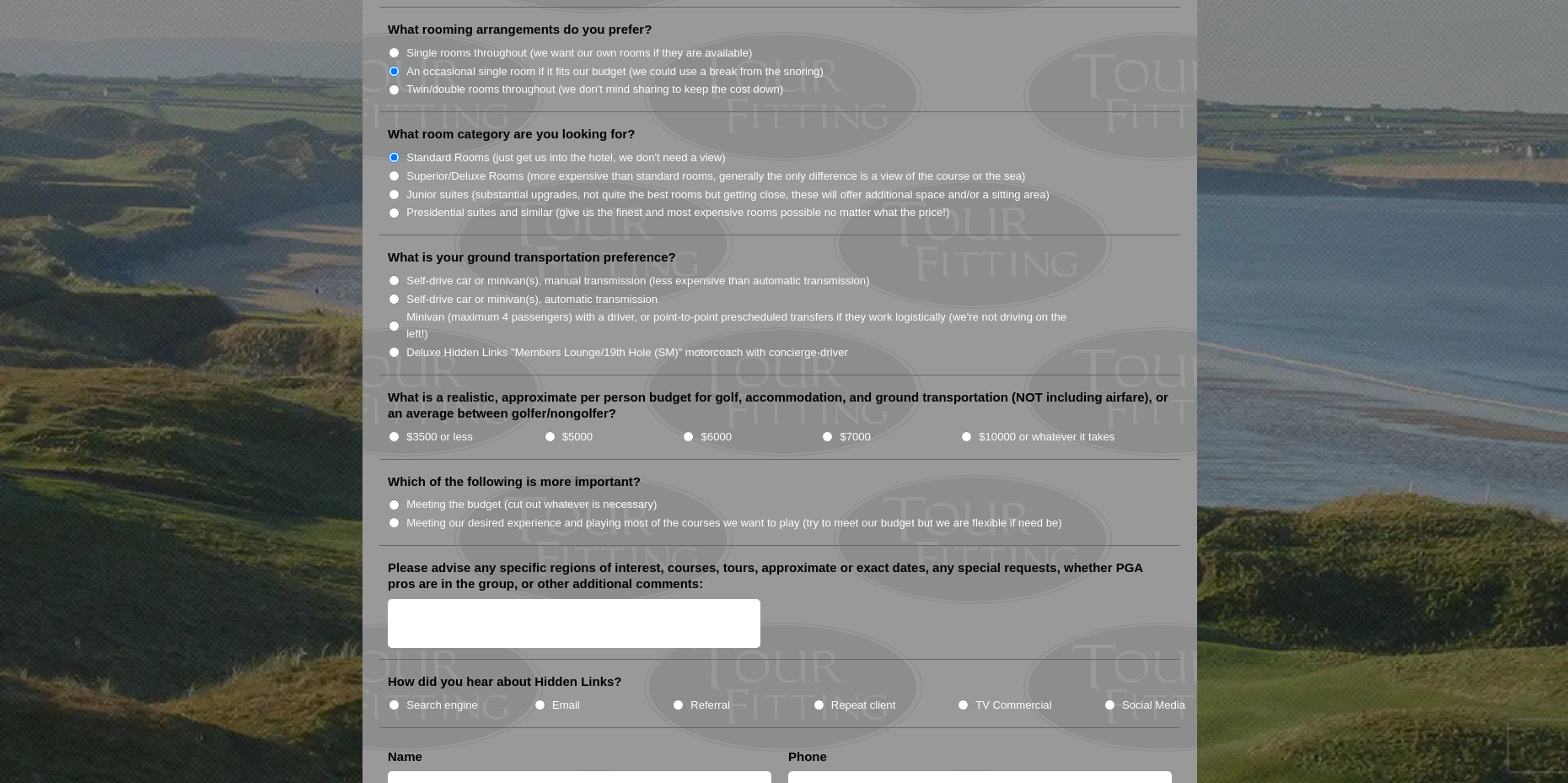
click at [444, 291] on label "Self-drive car or minivan(s), automatic transmission" at bounding box center [532, 300] width 251 height 17
click at [400, 293] on input "Self-drive car or minivan(s), automatic transmission" at bounding box center [393, 298] width 10 height 11
radio input "true"
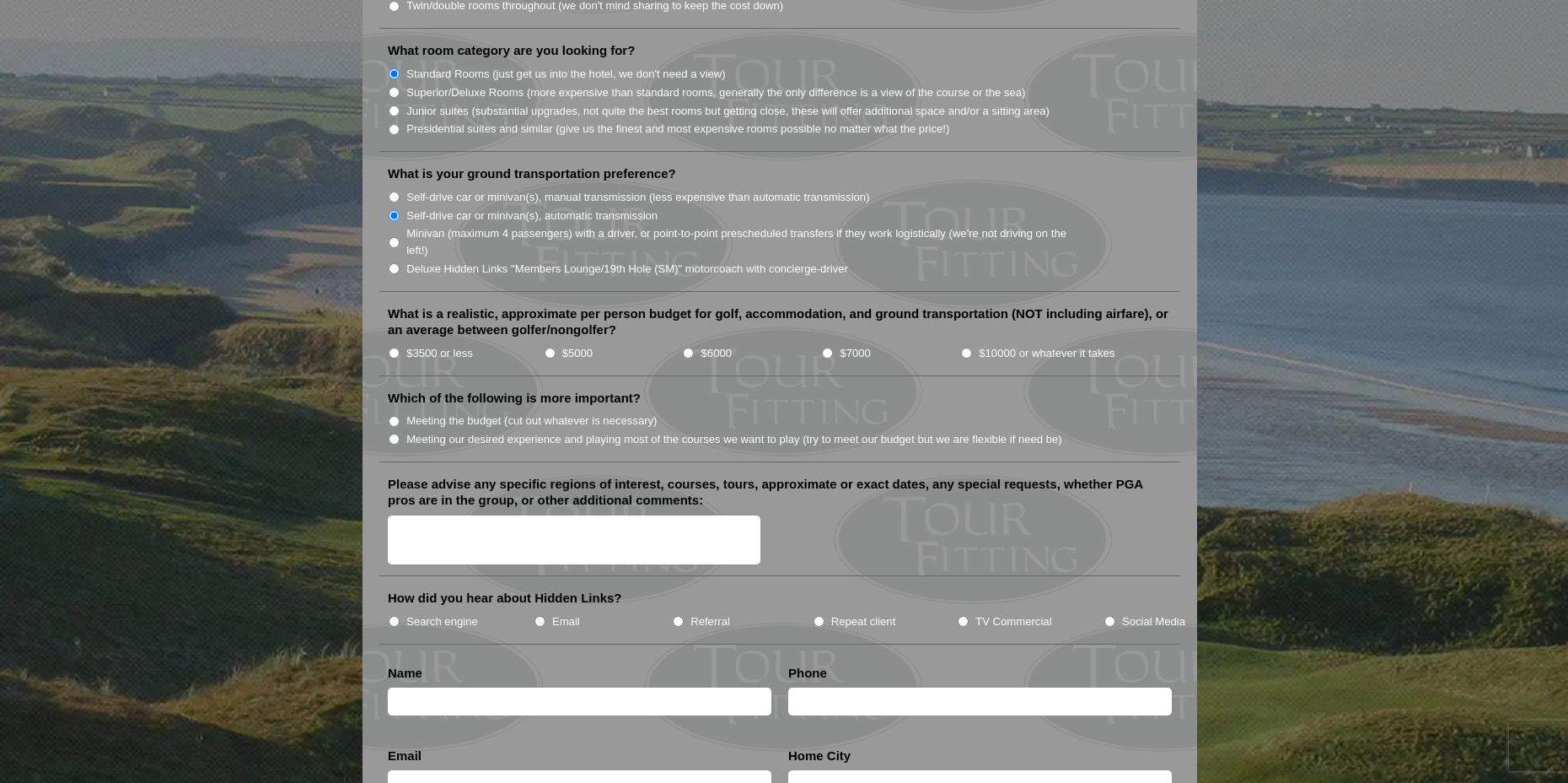
scroll to position [1687, 0]
click at [688, 347] on input "$6000" at bounding box center [688, 351] width 10 height 11
radio input "true"
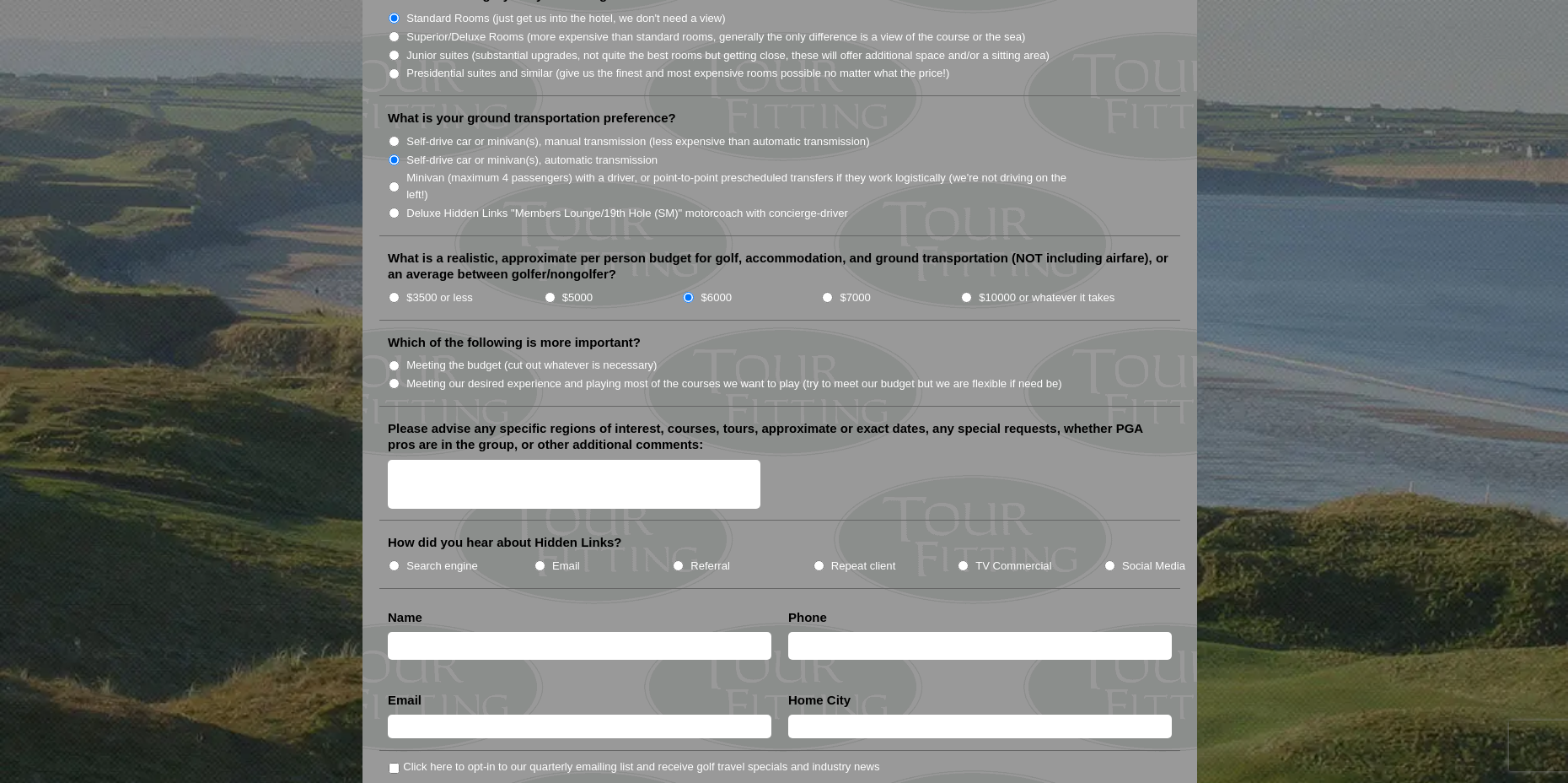
scroll to position [1771, 0]
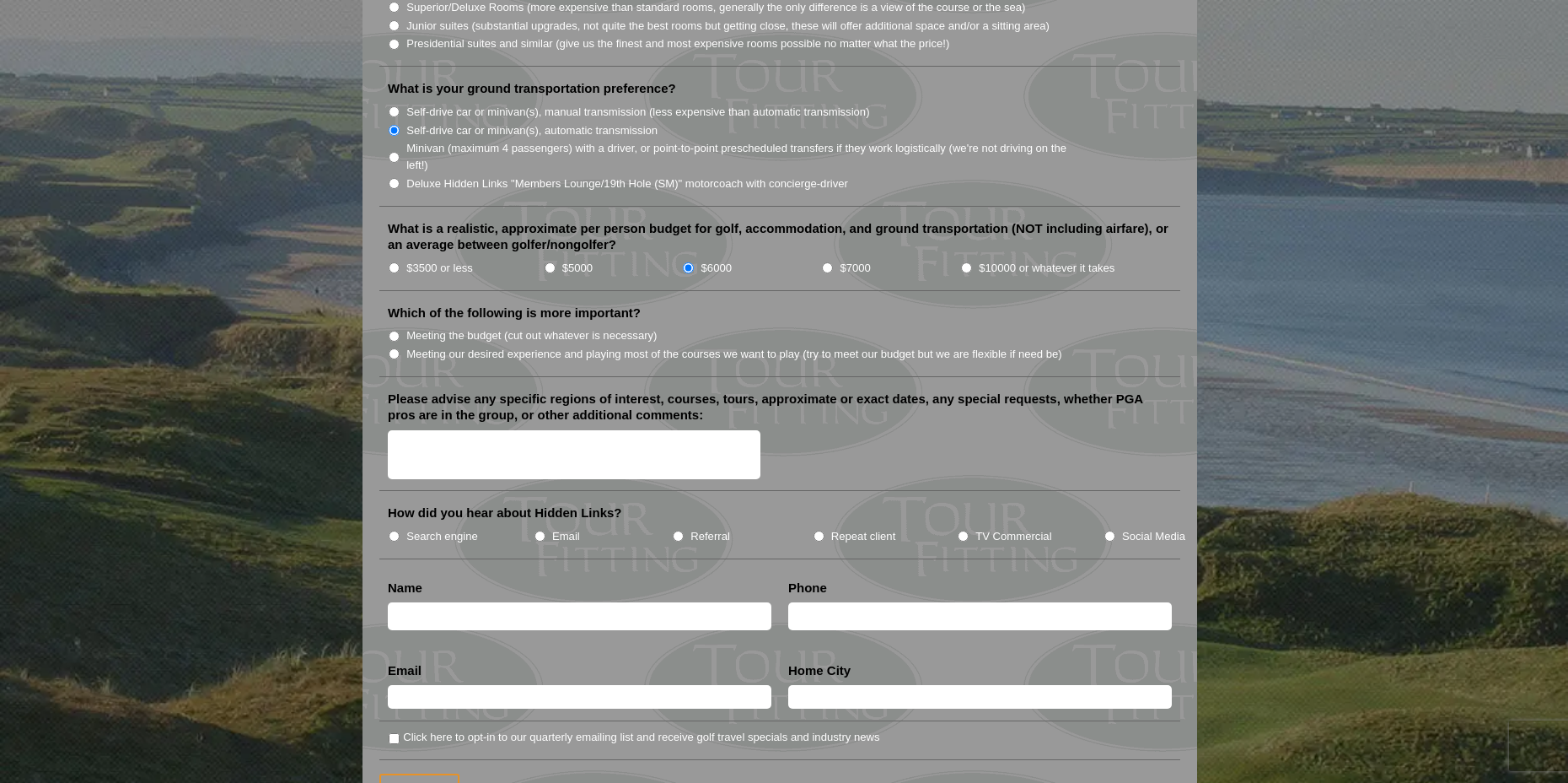
click at [557, 346] on label "Meeting our desired experience and playing most of the courses we want to play …" at bounding box center [734, 354] width 656 height 17
click at [400, 349] on input "Meeting our desired experience and playing most of the courses we want to play …" at bounding box center [393, 353] width 10 height 11
radio input "true"
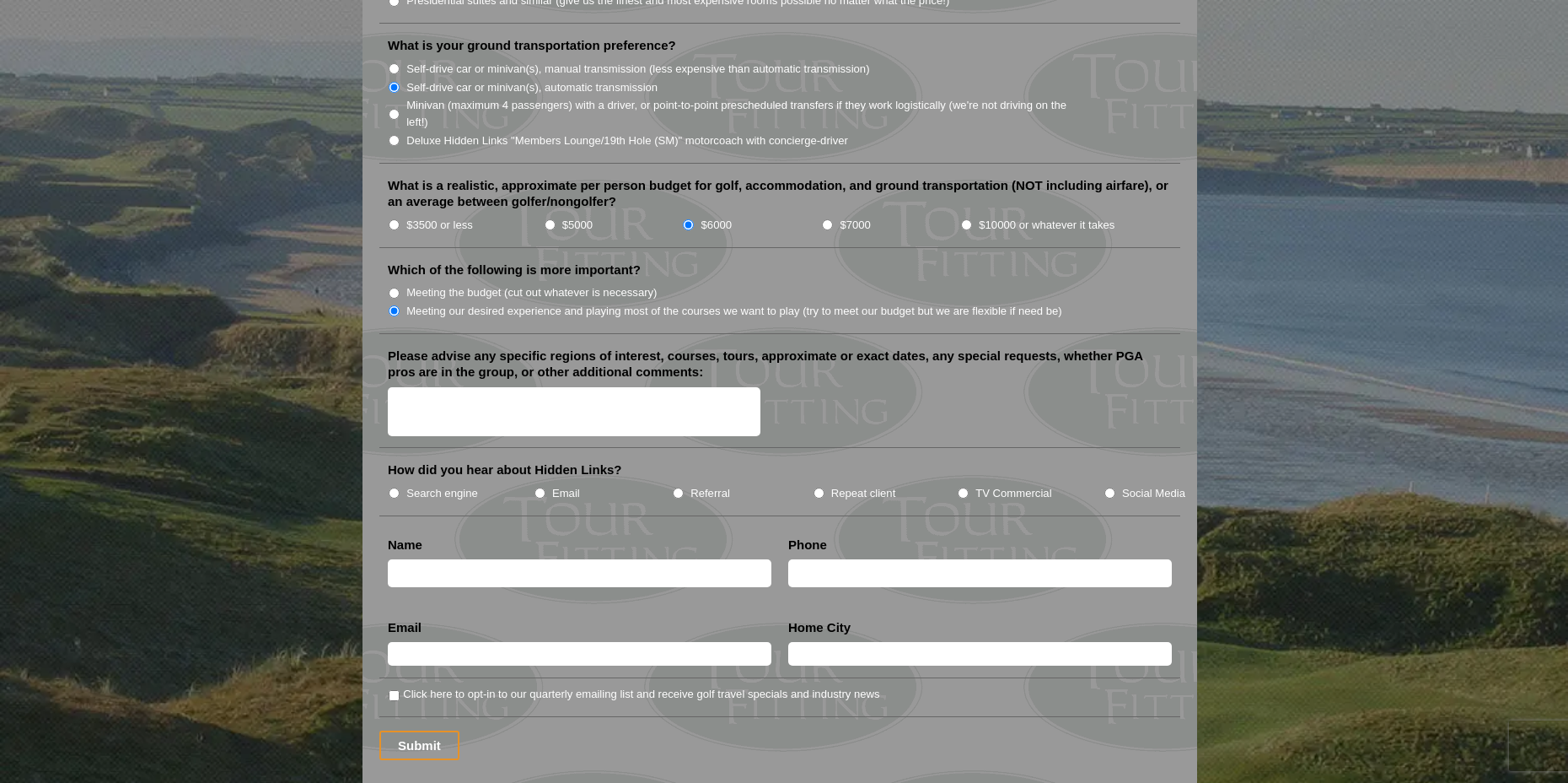
scroll to position [1856, 0]
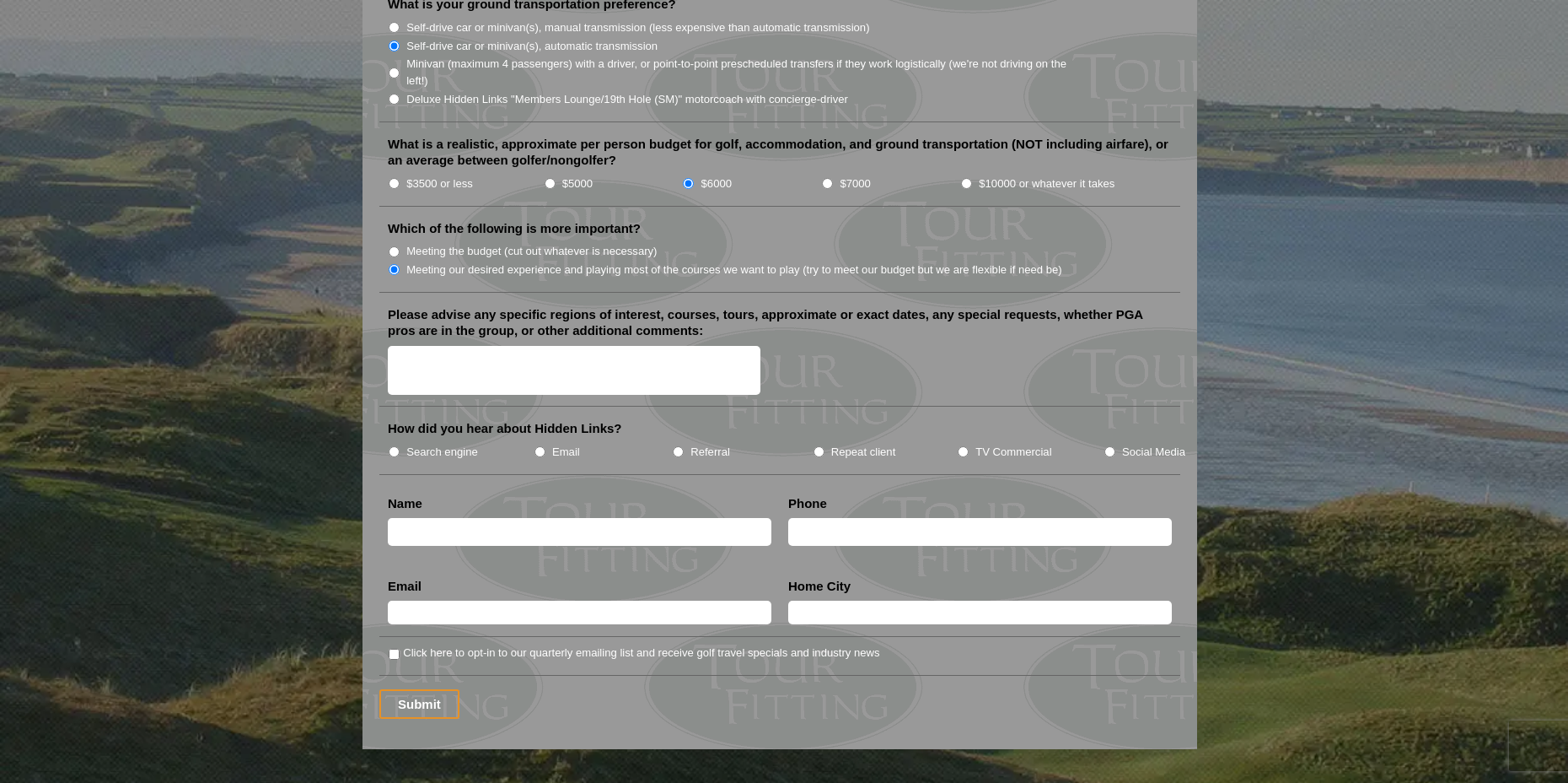
click at [545, 346] on textarea "Please advise any specific regions of interest, courses, tours, approximate or …" at bounding box center [574, 370] width 372 height 50
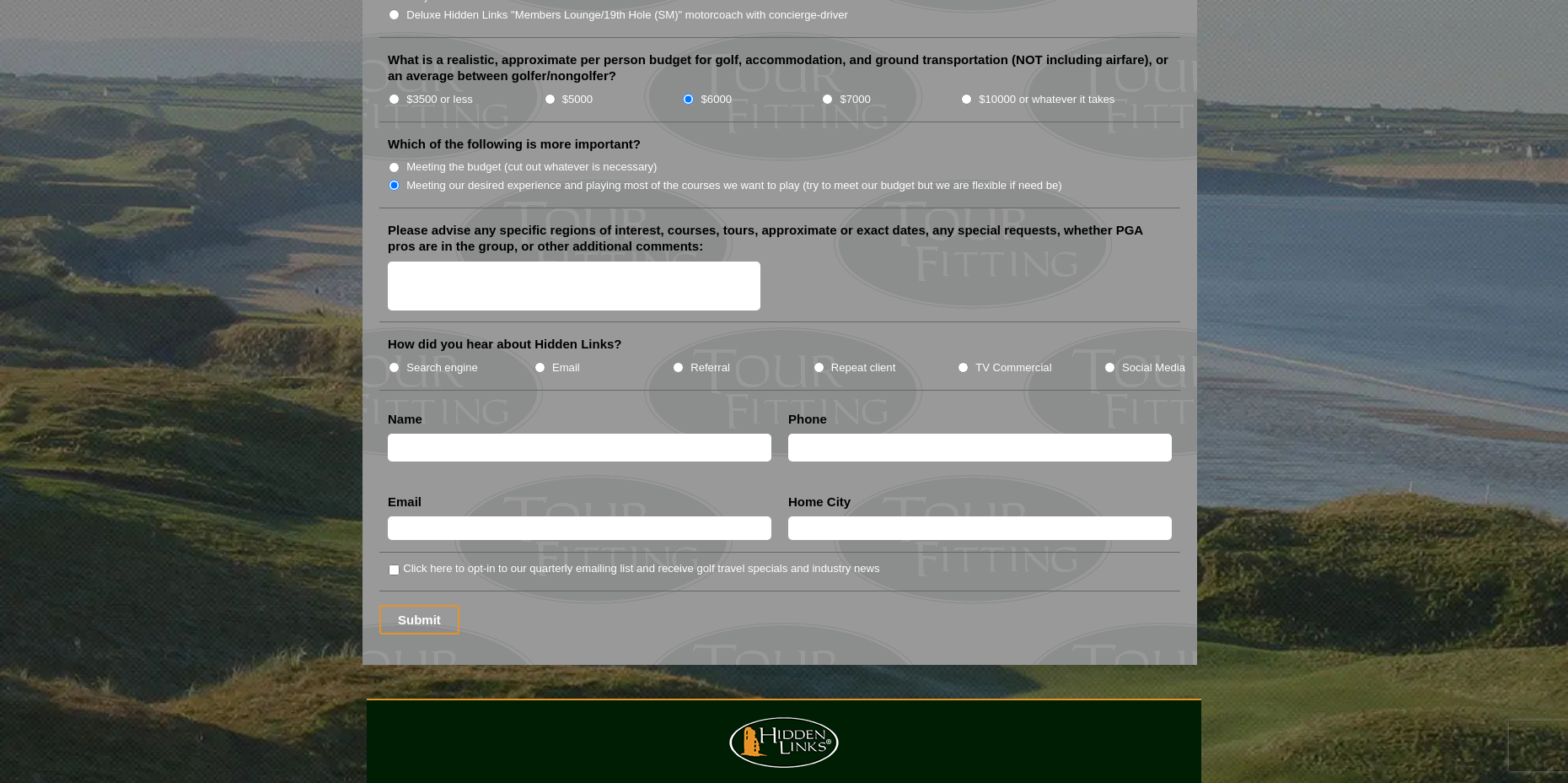
click at [467, 359] on label "Search engine" at bounding box center [442, 368] width 72 height 17
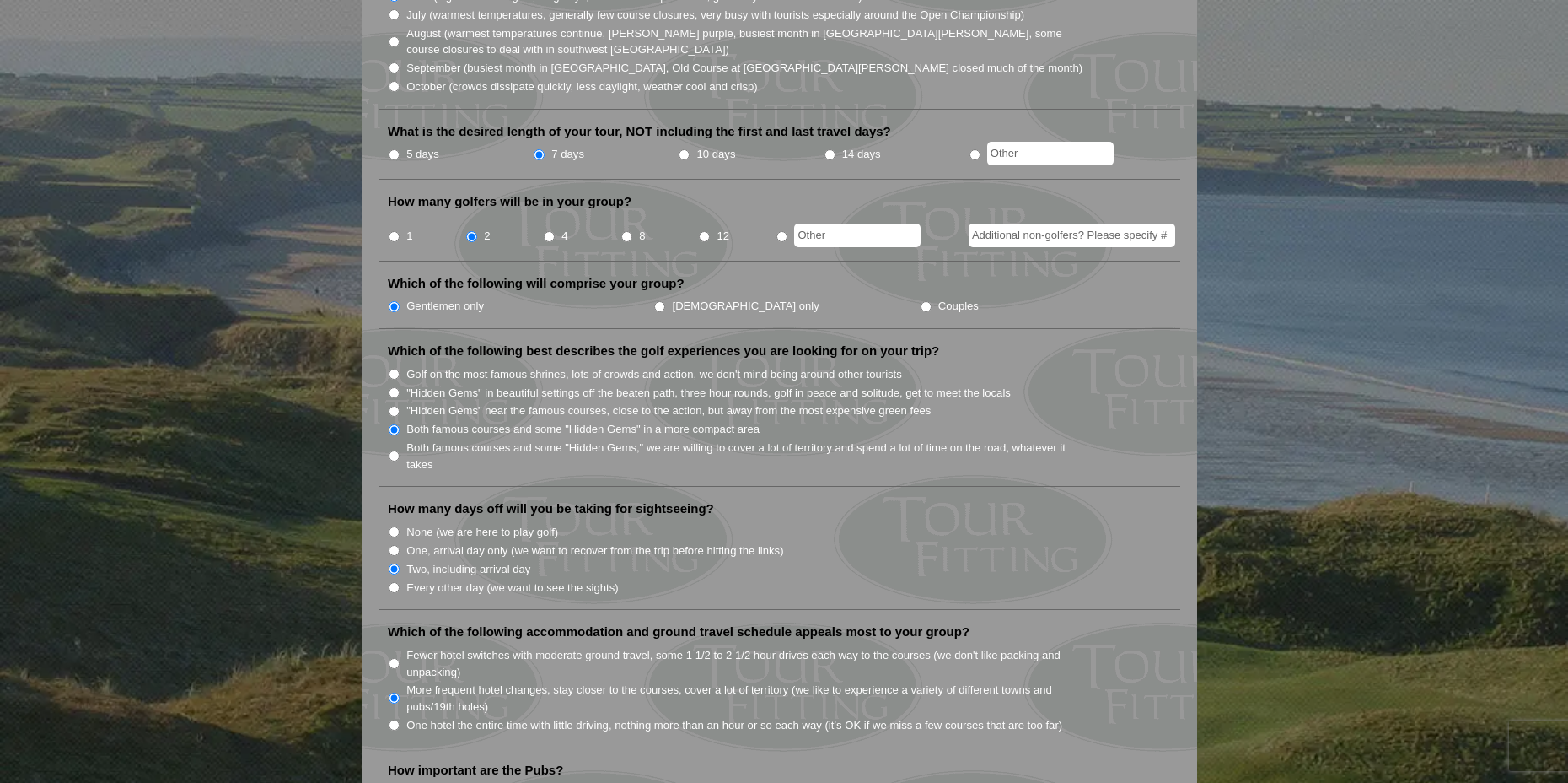
scroll to position [338, 0]
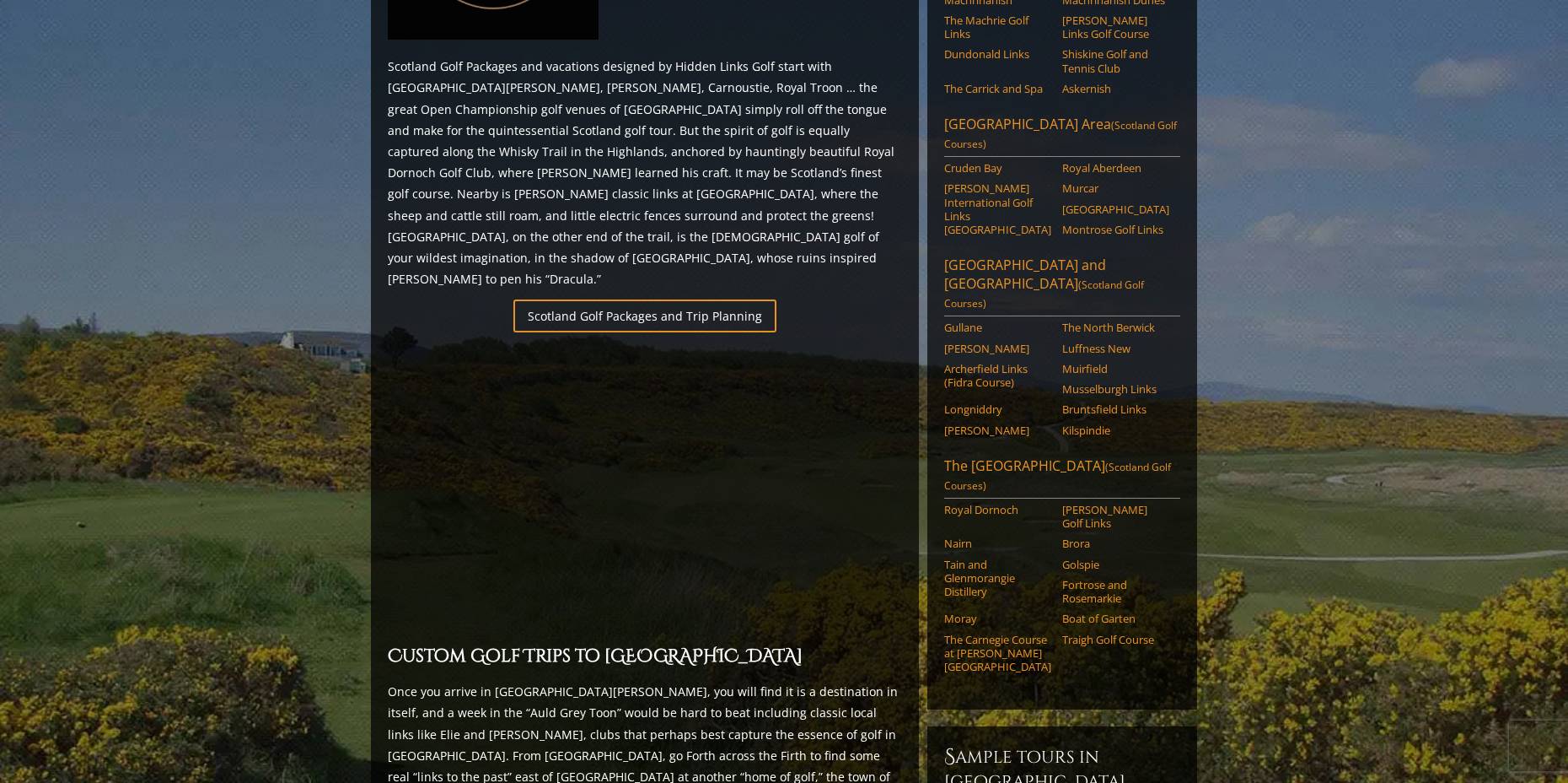
scroll to position [771, 0]
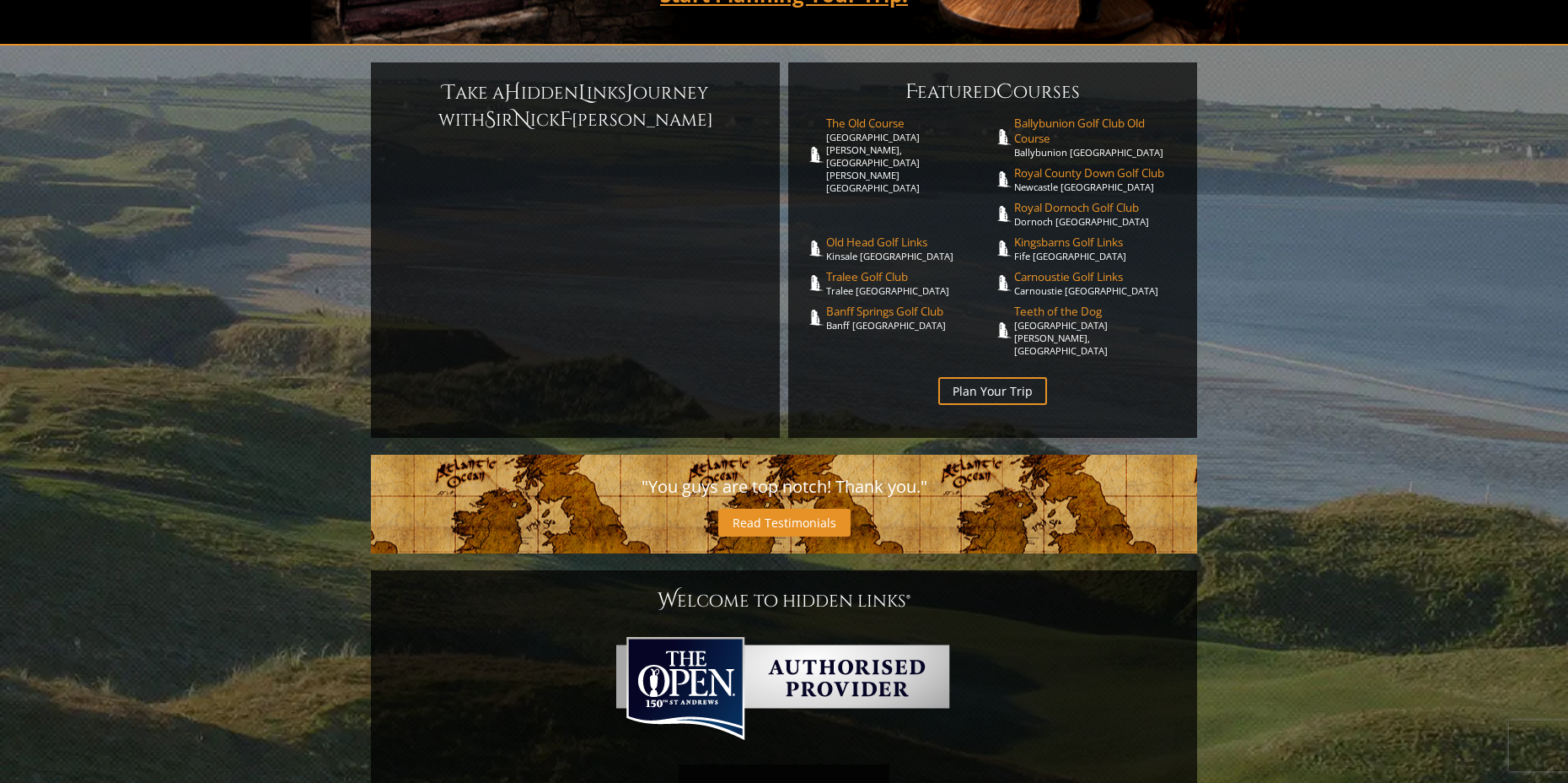
scroll to position [422, 0]
